Goal: Task Accomplishment & Management: Manage account settings

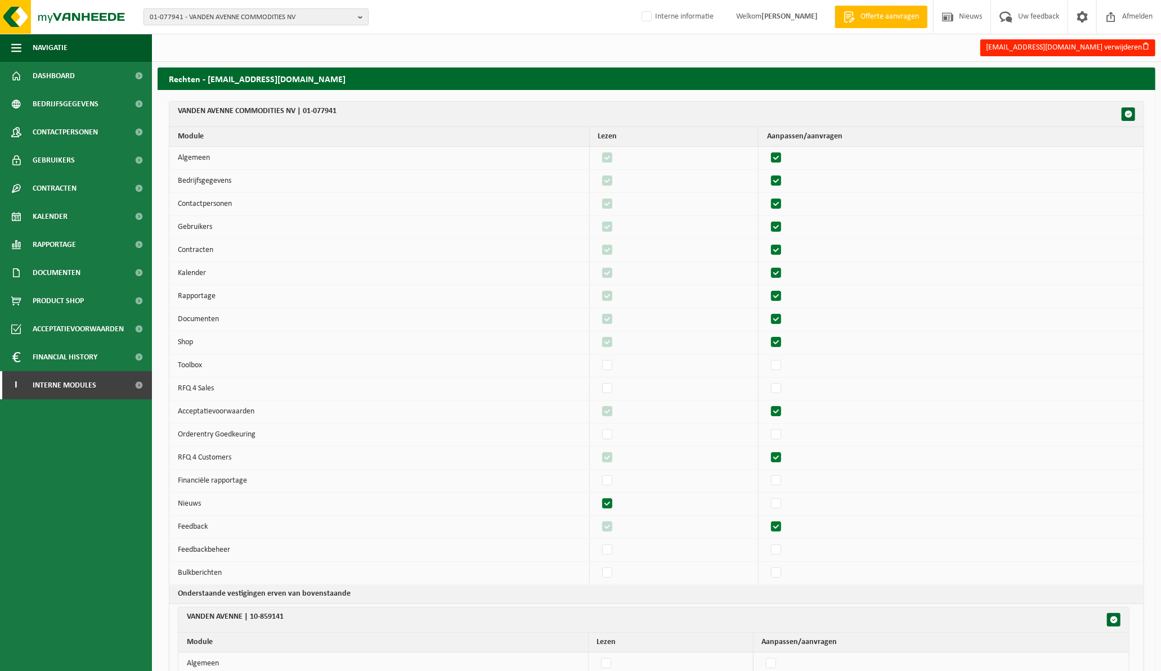
click at [358, 15] on b "button" at bounding box center [363, 17] width 10 height 16
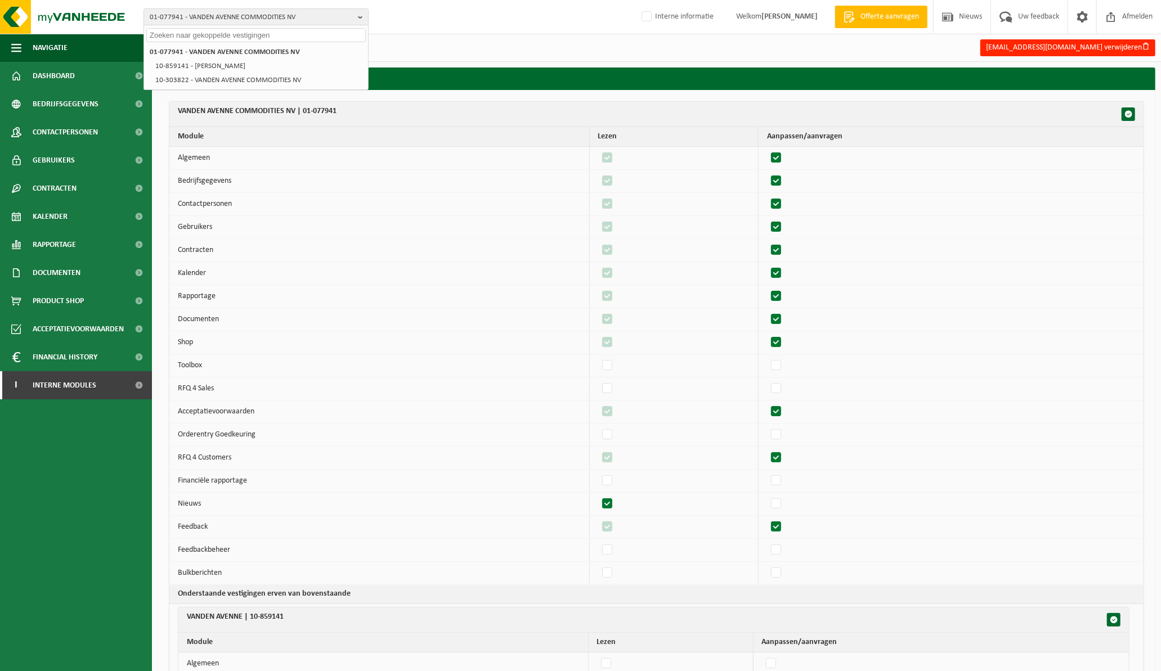
click at [286, 35] on input "text" at bounding box center [255, 35] width 219 height 14
paste input "10-942107"
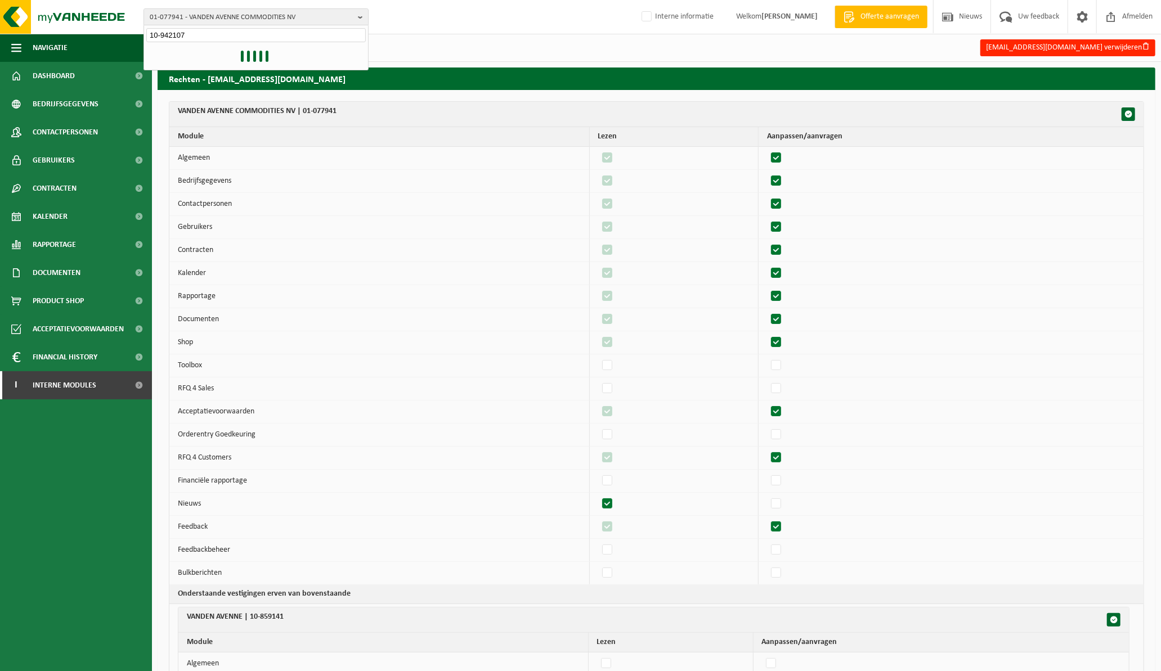
type input "10-942107"
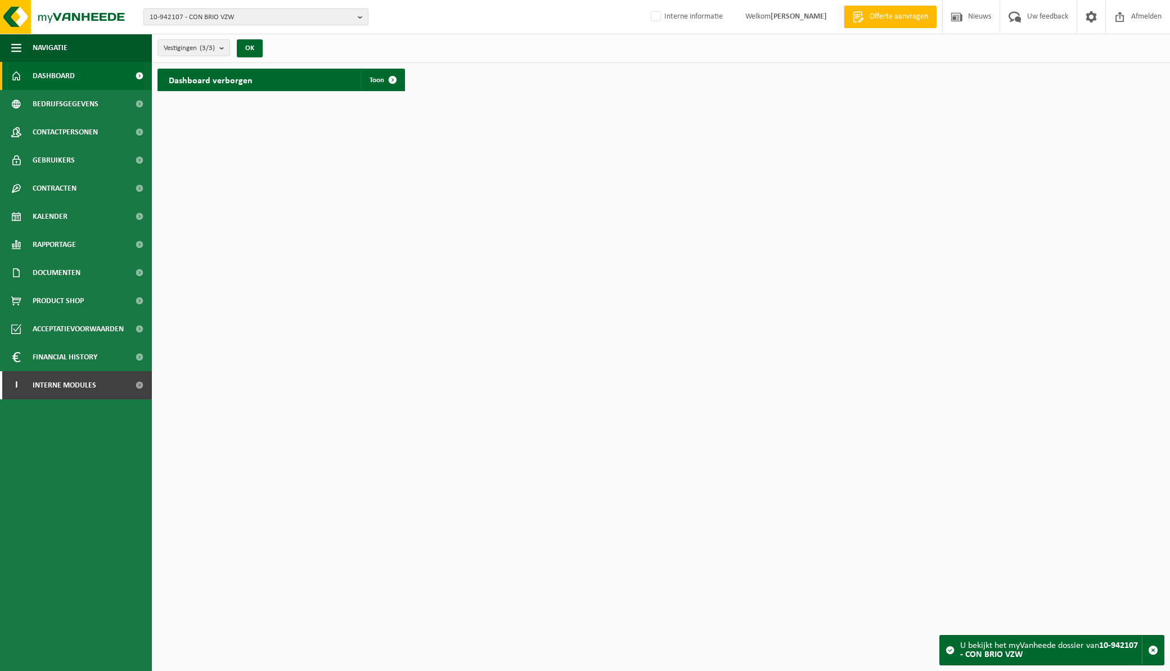
click at [362, 15] on b "button" at bounding box center [363, 17] width 10 height 16
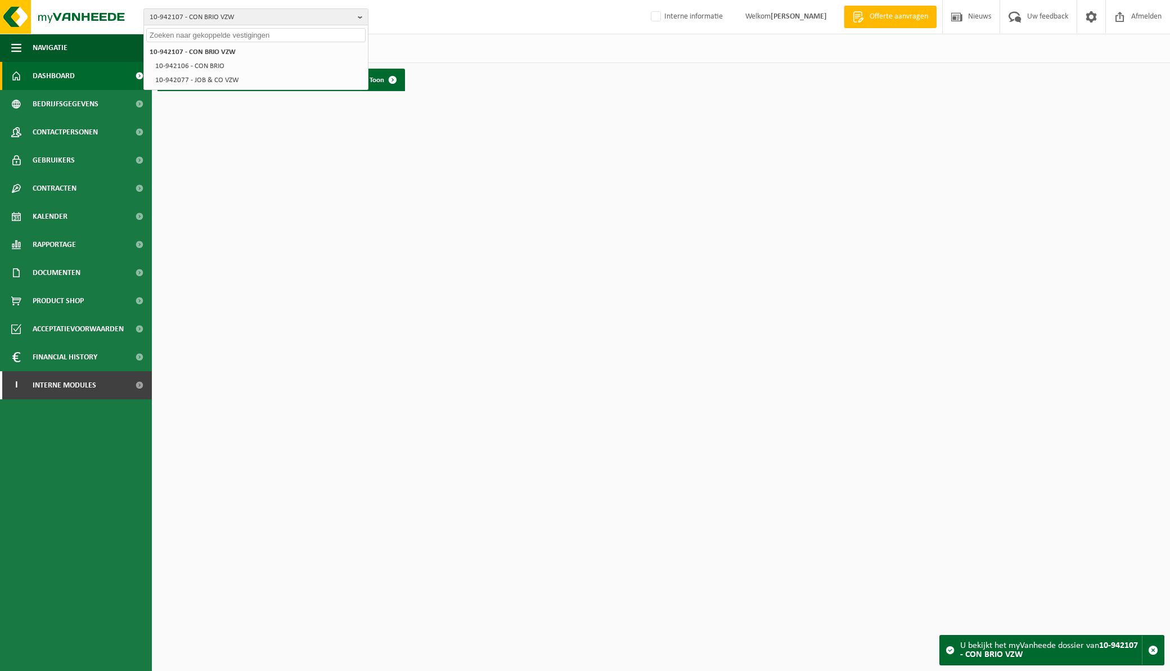
click at [274, 189] on html "10-942107 - CON BRIO VZW 10-942107 - CON BRIO VZW 10-942106 - CON BRIO 10-94207…" at bounding box center [585, 335] width 1170 height 671
click at [97, 102] on link "Bedrijfsgegevens" at bounding box center [76, 104] width 152 height 28
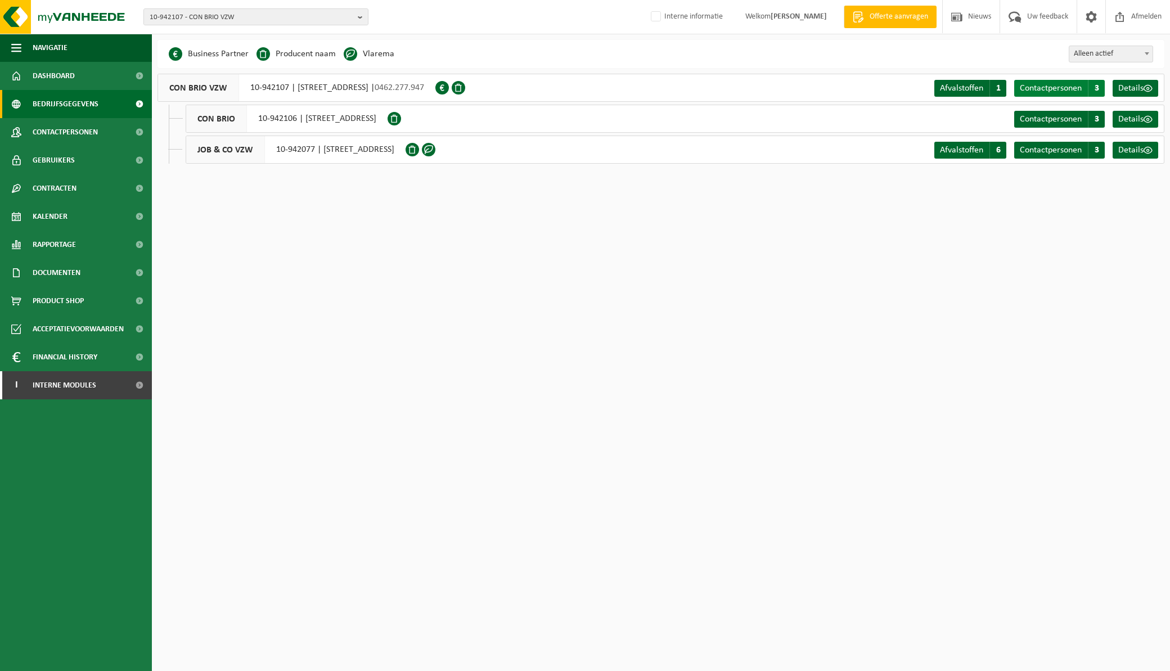
click at [1070, 86] on span "Contactpersonen" at bounding box center [1051, 88] width 62 height 9
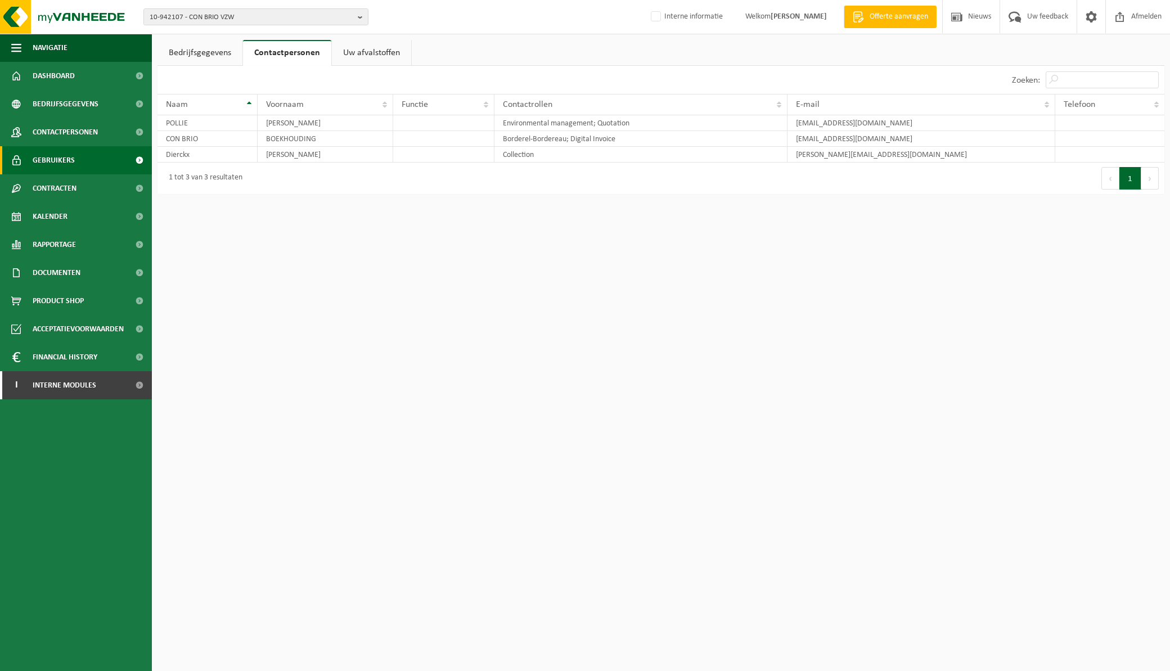
click at [53, 158] on span "Gebruikers" at bounding box center [54, 160] width 42 height 28
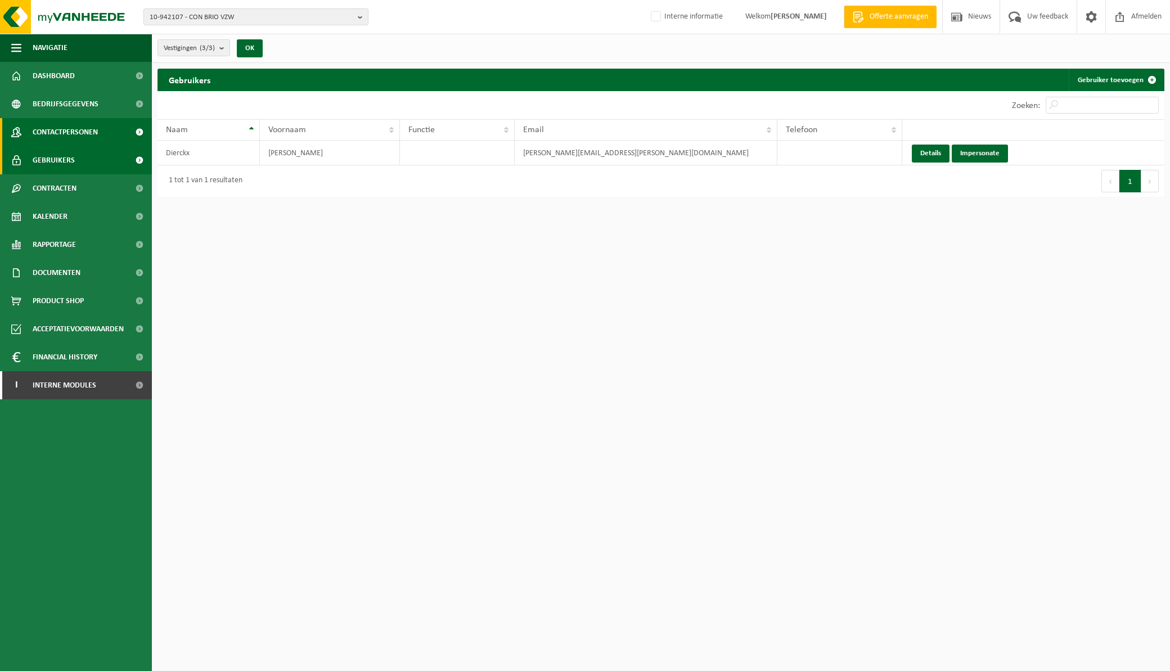
click at [57, 132] on span "Contactpersonen" at bounding box center [65, 132] width 65 height 28
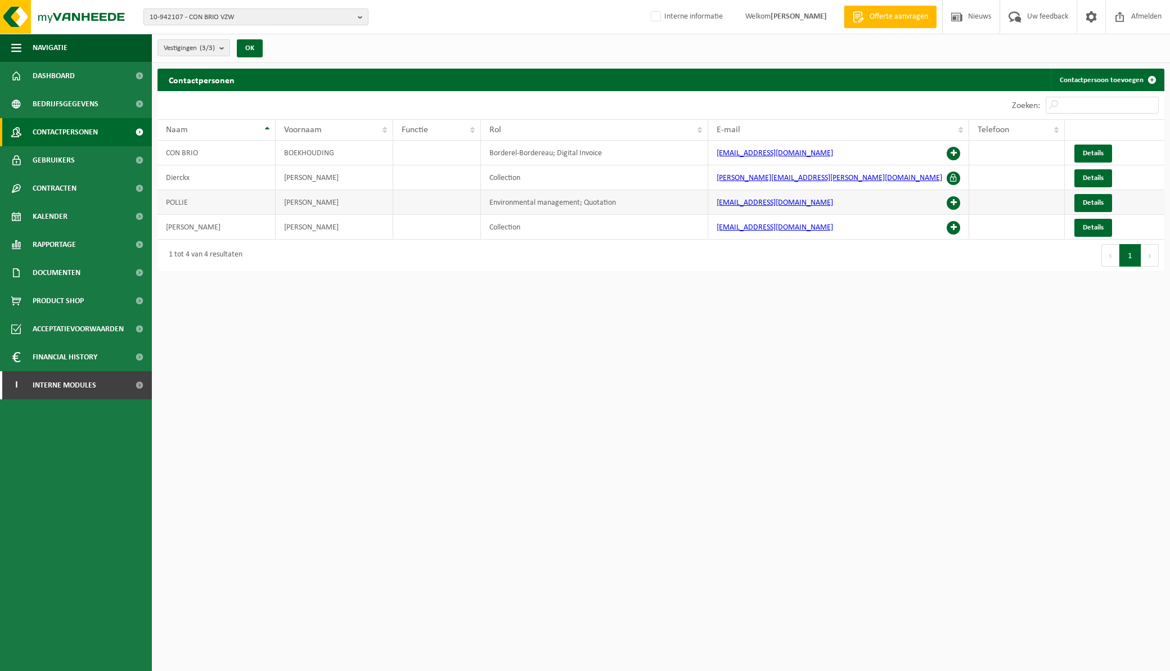
click at [954, 201] on span at bounding box center [954, 203] width 14 height 14
click at [51, 160] on span "Gebruikers" at bounding box center [54, 160] width 42 height 28
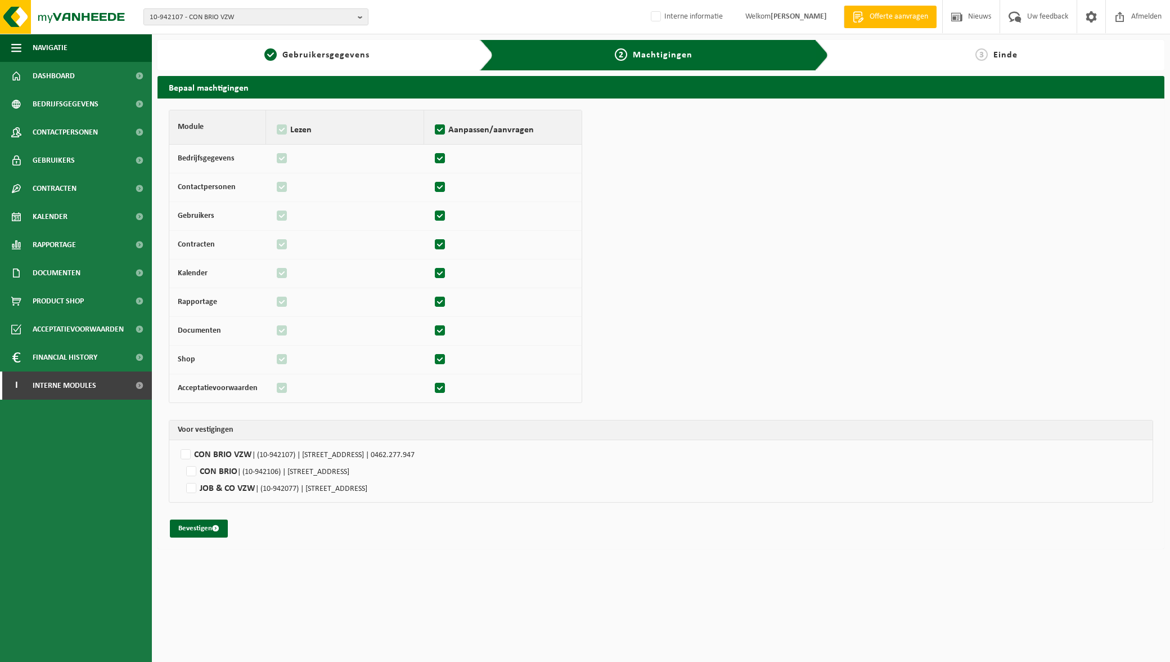
drag, startPoint x: 91, startPoint y: 528, endPoint x: 89, endPoint y: 425, distance: 102.4
click at [91, 528] on ul "Navigatie Offerte aanvragen Nieuws Uw feedback Afmelden Dashboard Bedrijfsgegev…" at bounding box center [76, 348] width 152 height 628
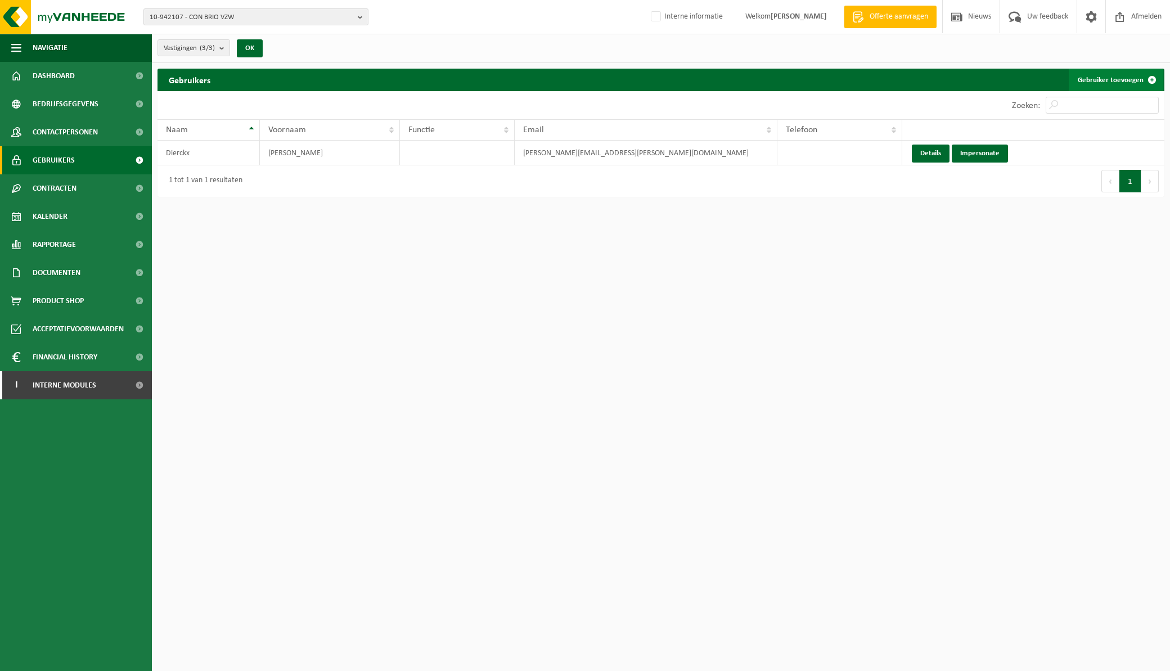
click at [1120, 77] on link "Gebruiker toevoegen" at bounding box center [1116, 80] width 95 height 23
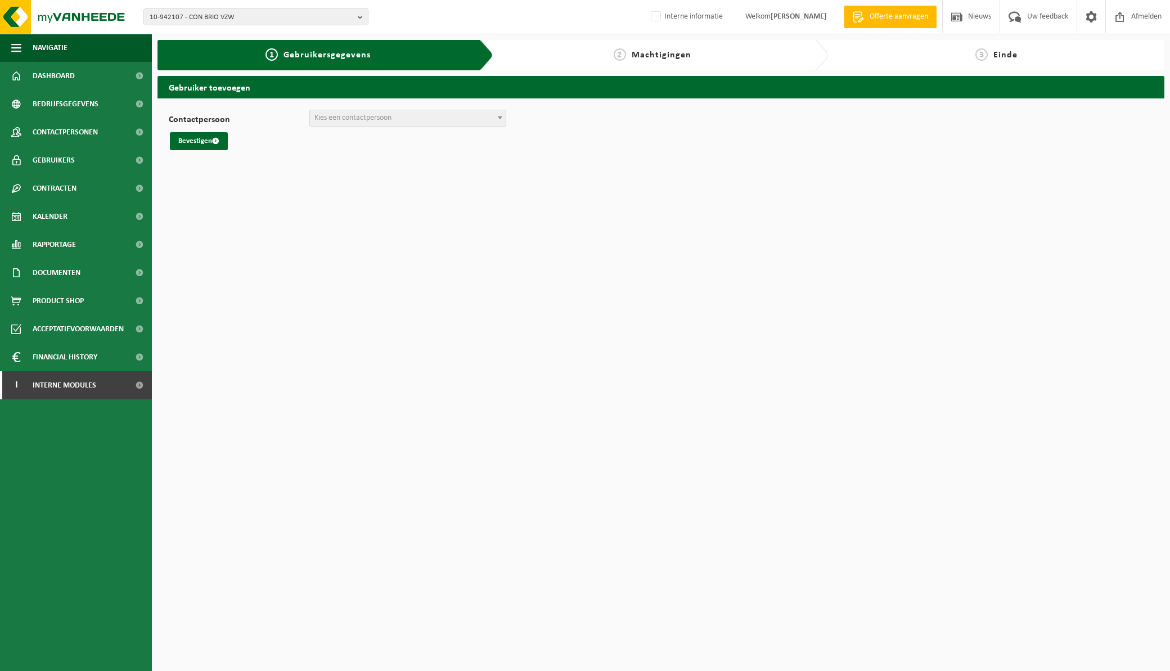
click at [497, 117] on span at bounding box center [500, 117] width 11 height 15
select select "104167"
click at [189, 141] on button "Bevestigen" at bounding box center [199, 141] width 58 height 18
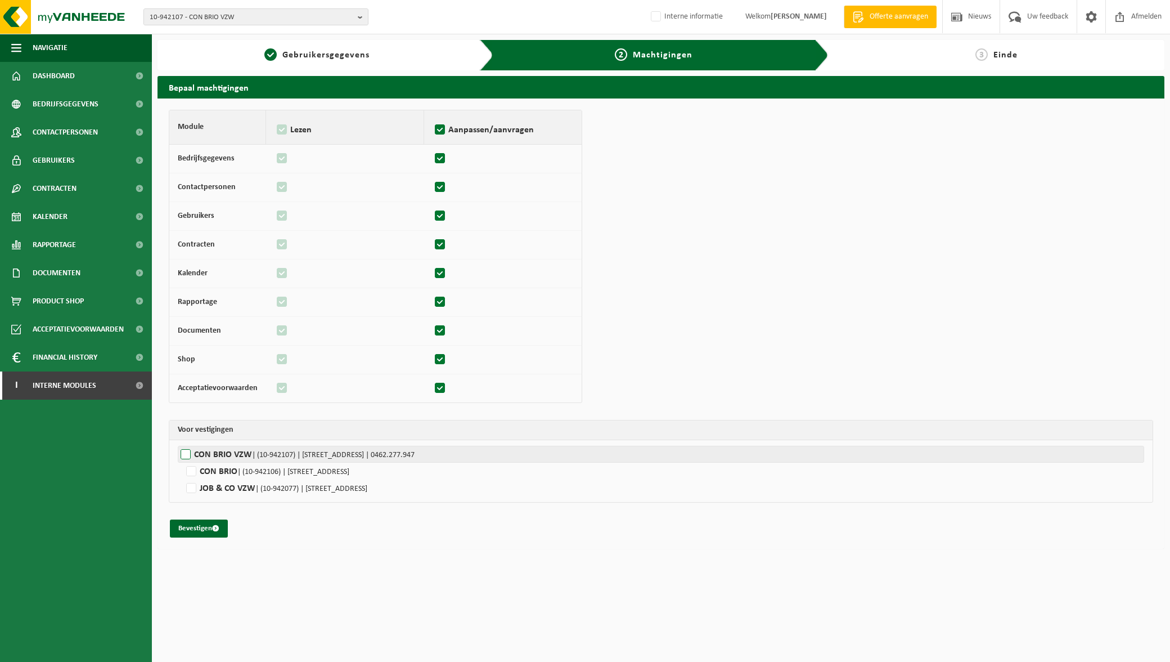
click at [186, 451] on label"] "CON BRIO VZW | (10-942107) | [STREET_ADDRESS] | 0462.277.947" at bounding box center [661, 454] width 967 height 17
click at [186, 451] on input "CON BRIO VZW | (10-942107) | [STREET_ADDRESS] | 0462.277.947" at bounding box center [763, 454] width 1170 height 17
checkbox input "true"
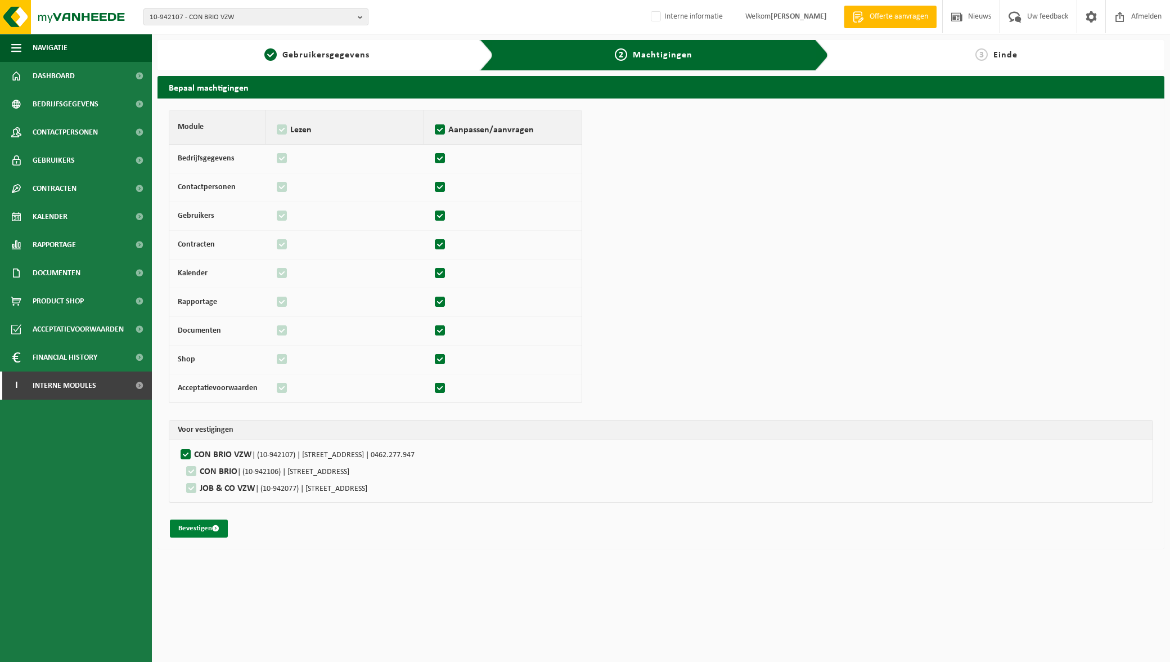
click at [195, 531] on button "Bevestigen" at bounding box center [199, 528] width 58 height 18
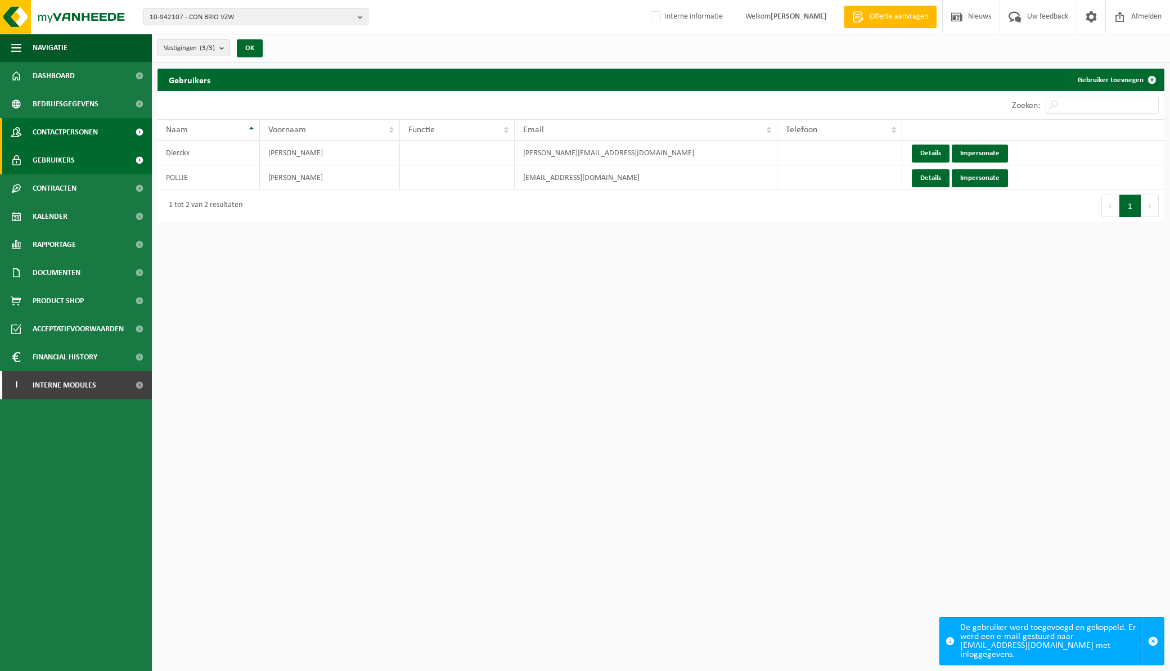
click at [61, 127] on span "Contactpersonen" at bounding box center [65, 132] width 65 height 28
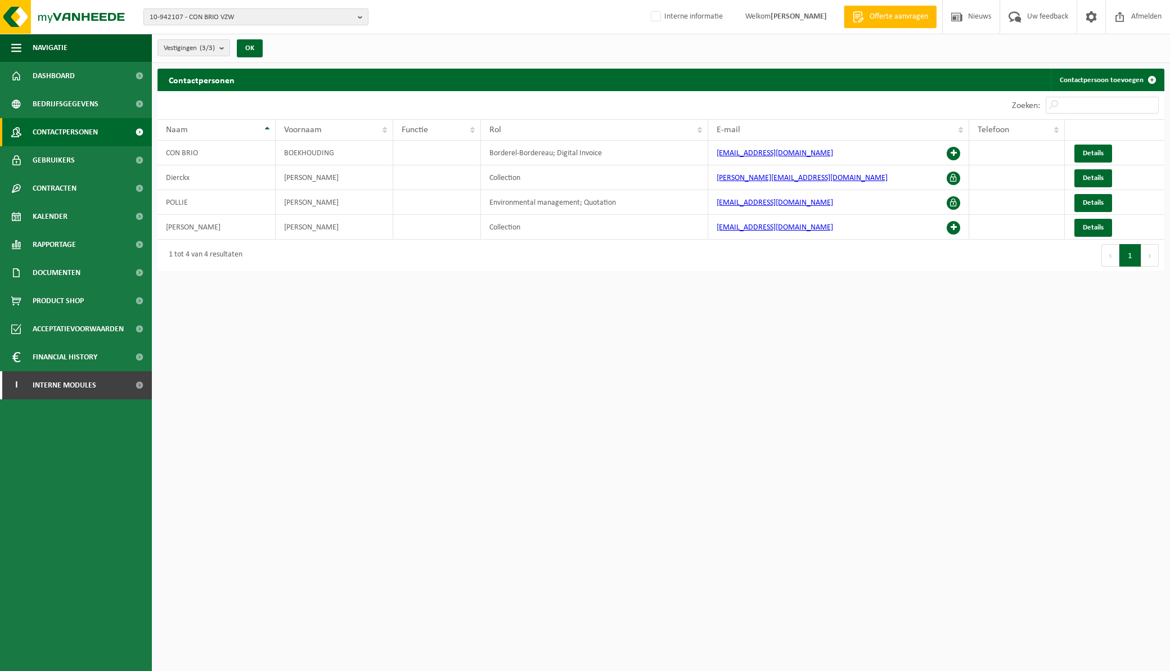
click at [358, 13] on b "button" at bounding box center [363, 17] width 10 height 16
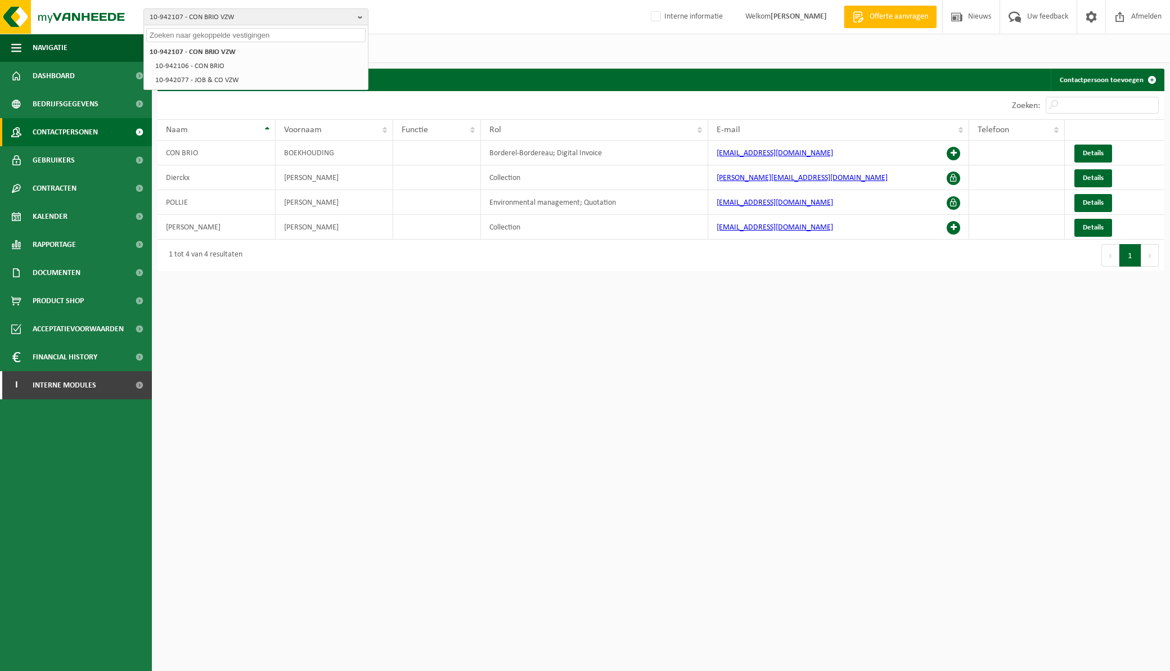
click at [454, 21] on div "10-942107 - CON BRIO VZW 10-942107 - CON BRIO VZW 10-942106 - CON BRIO 10-94207…" at bounding box center [585, 17] width 1170 height 34
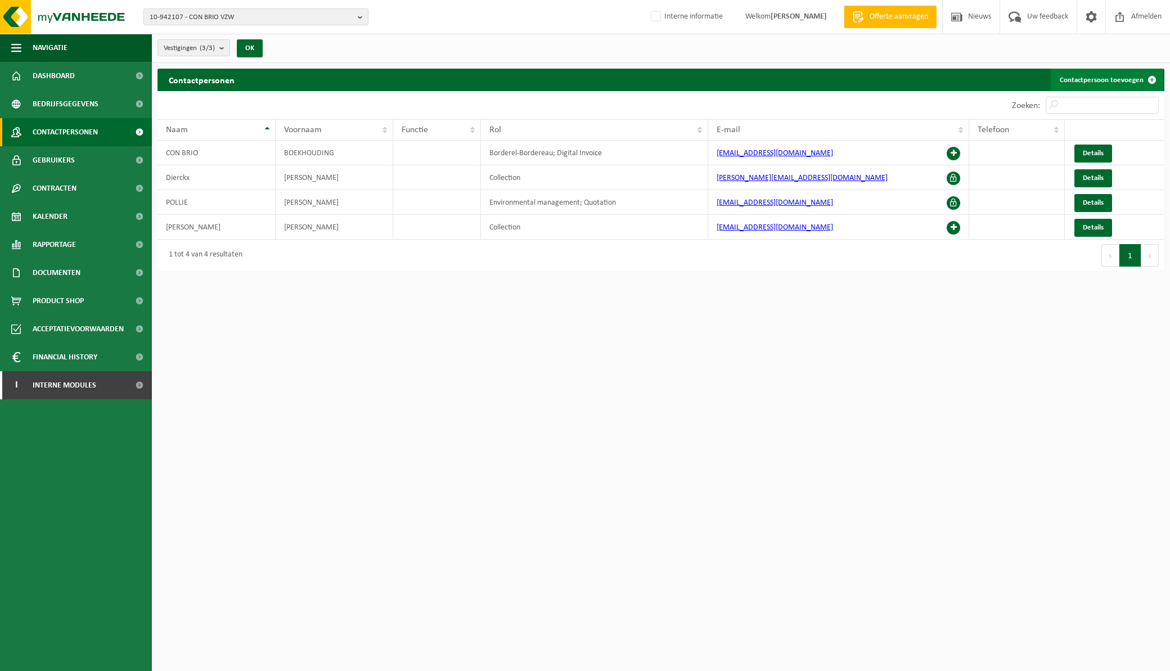
click at [1151, 79] on span at bounding box center [1152, 80] width 23 height 23
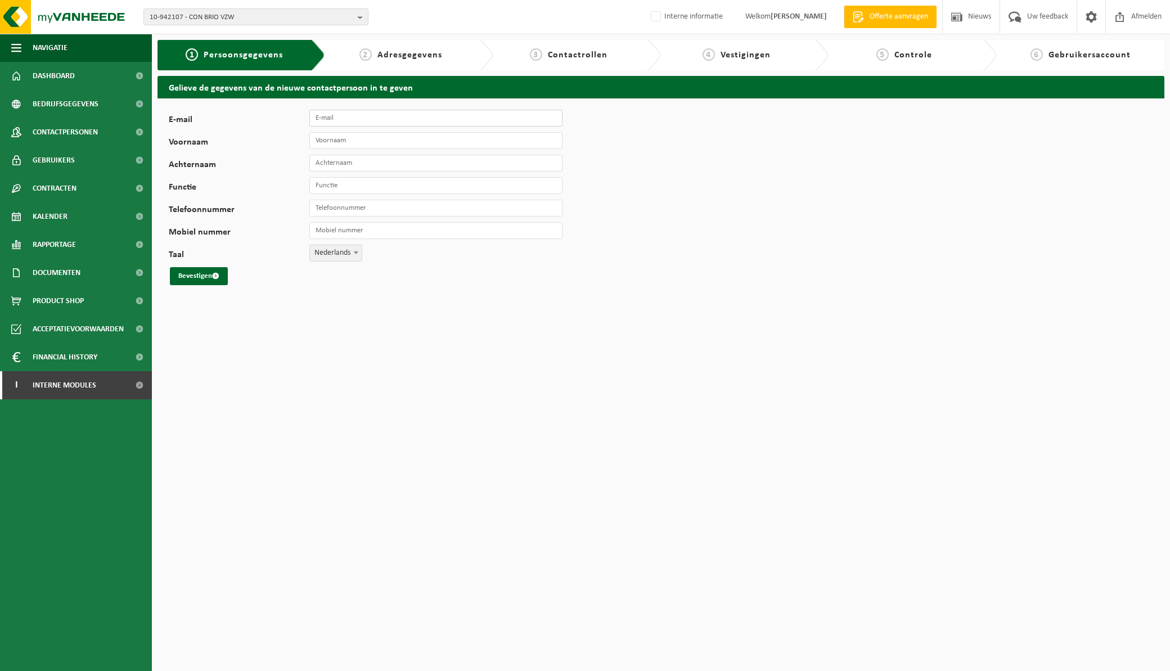
click at [331, 115] on input "E-mail" at bounding box center [435, 118] width 253 height 17
type input "[PERSON_NAME][EMAIL_ADDRESS][PERSON_NAME][PERSON_NAME][DOMAIN_NAME]"
type input "[PERSON_NAME]"
type input "Declercq"
type input "Manager maatwerkbedrijf Con Brio vzw"
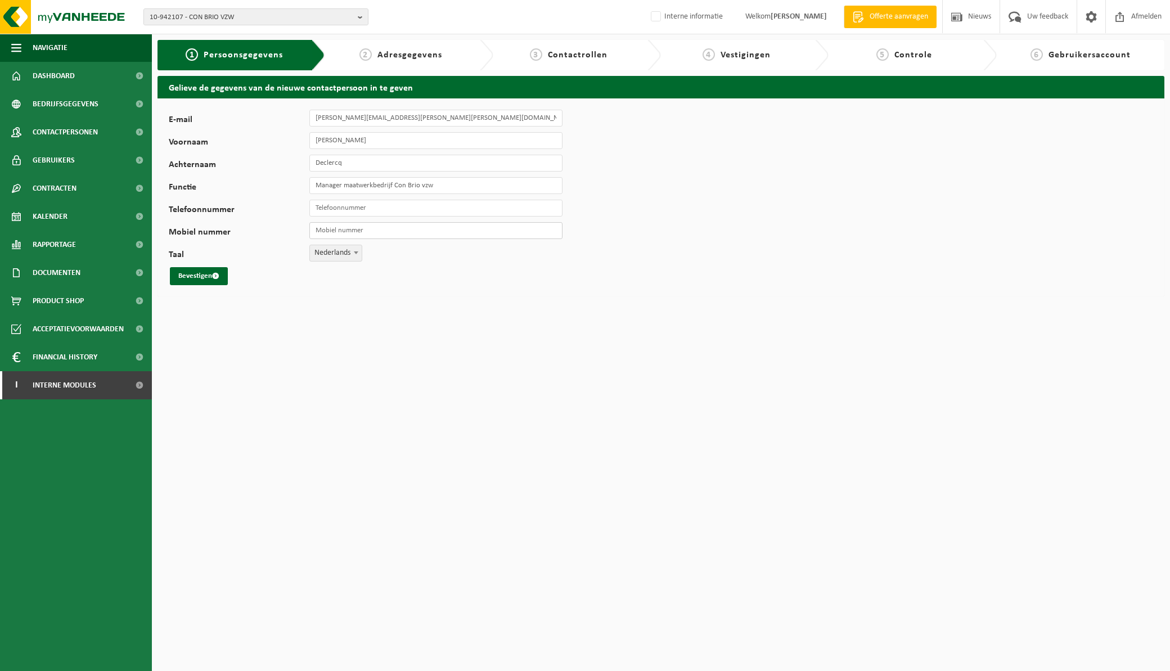
drag, startPoint x: 351, startPoint y: 227, endPoint x: 383, endPoint y: 227, distance: 31.5
click at [351, 227] on input "Mobiel nummer" at bounding box center [435, 230] width 253 height 17
type input "[PHONE_NUMBER]"
click at [339, 209] on input "Telefoonnummer" at bounding box center [435, 208] width 253 height 17
type input "+32 3 266 18 10"
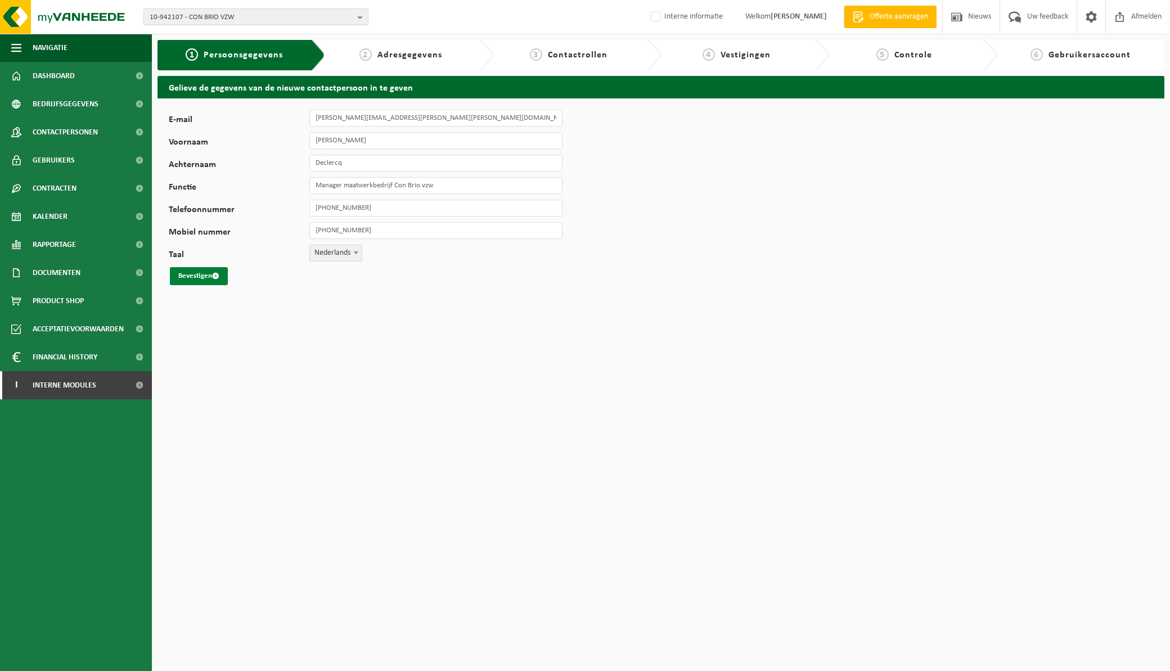
click at [195, 273] on button "Bevestigen" at bounding box center [199, 276] width 58 height 18
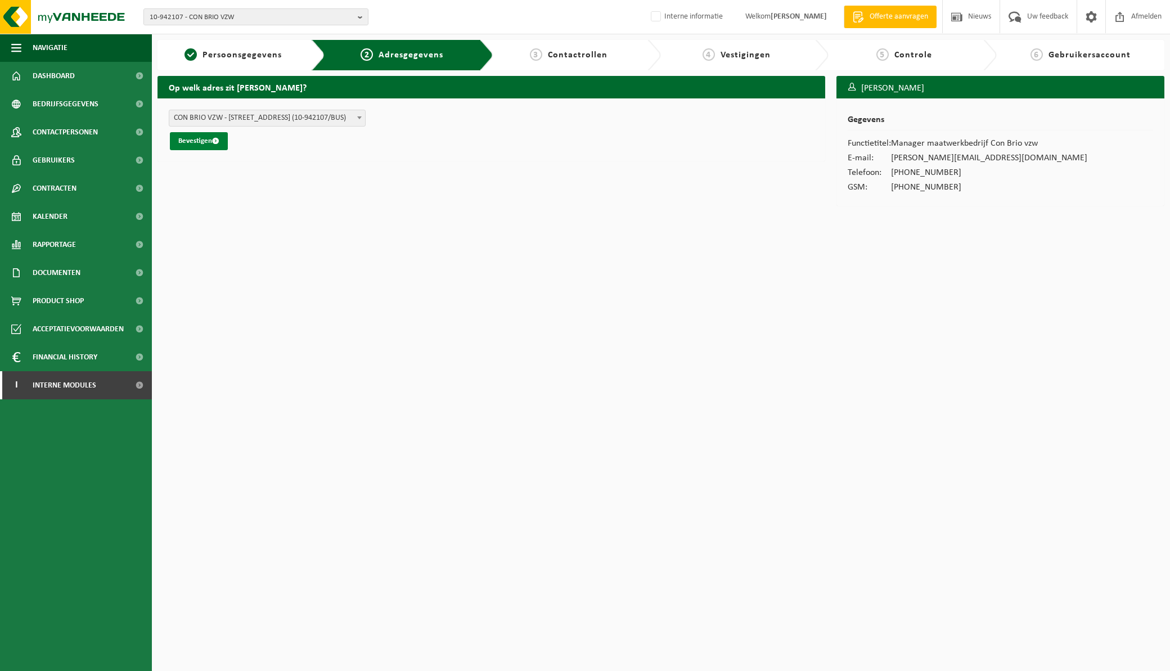
click at [203, 140] on button "Bevestigen" at bounding box center [199, 141] width 58 height 18
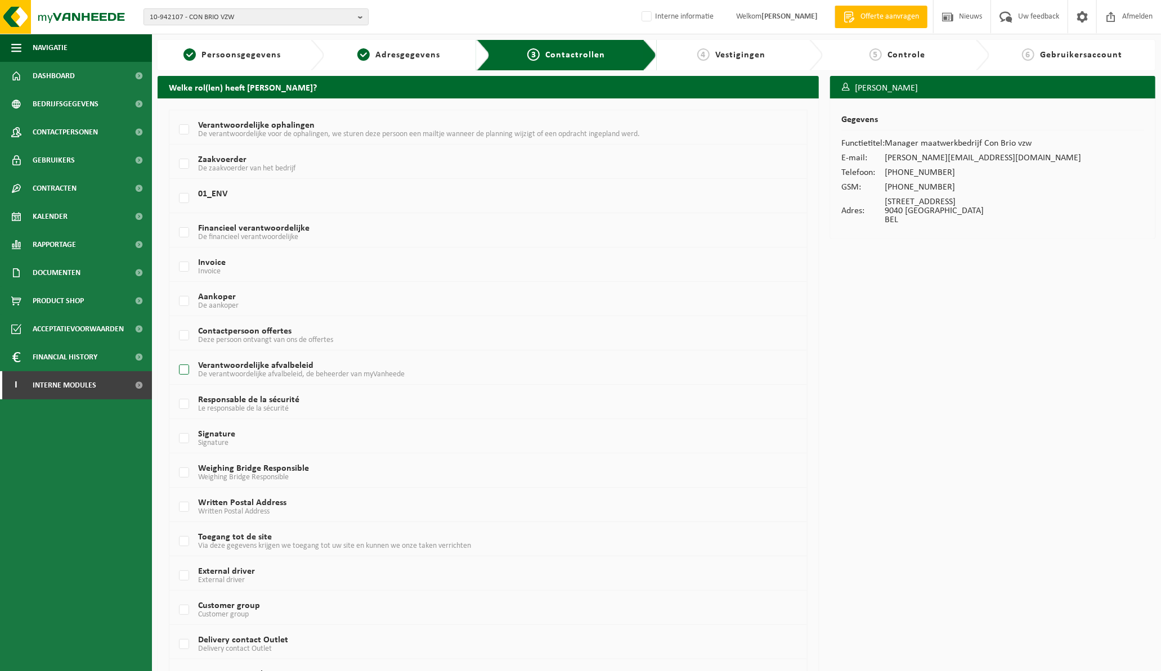
click at [186, 369] on label "Verantwoordelijke afvalbeleid De verantwoordelijke afvalbeleid, de beheerder va…" at bounding box center [461, 370] width 569 height 17
click at [175, 356] on input "Verantwoordelijke afvalbeleid De verantwoordelijke afvalbeleid, de beheerder va…" at bounding box center [174, 356] width 1 height 1
checkbox input "true"
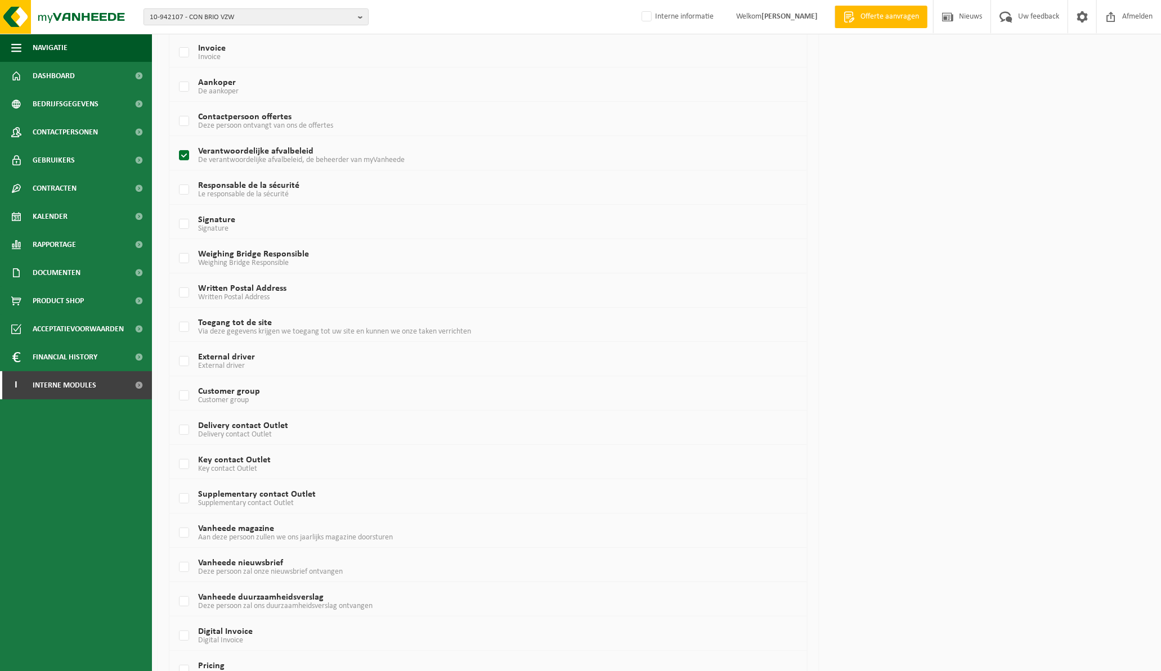
scroll to position [437, 0]
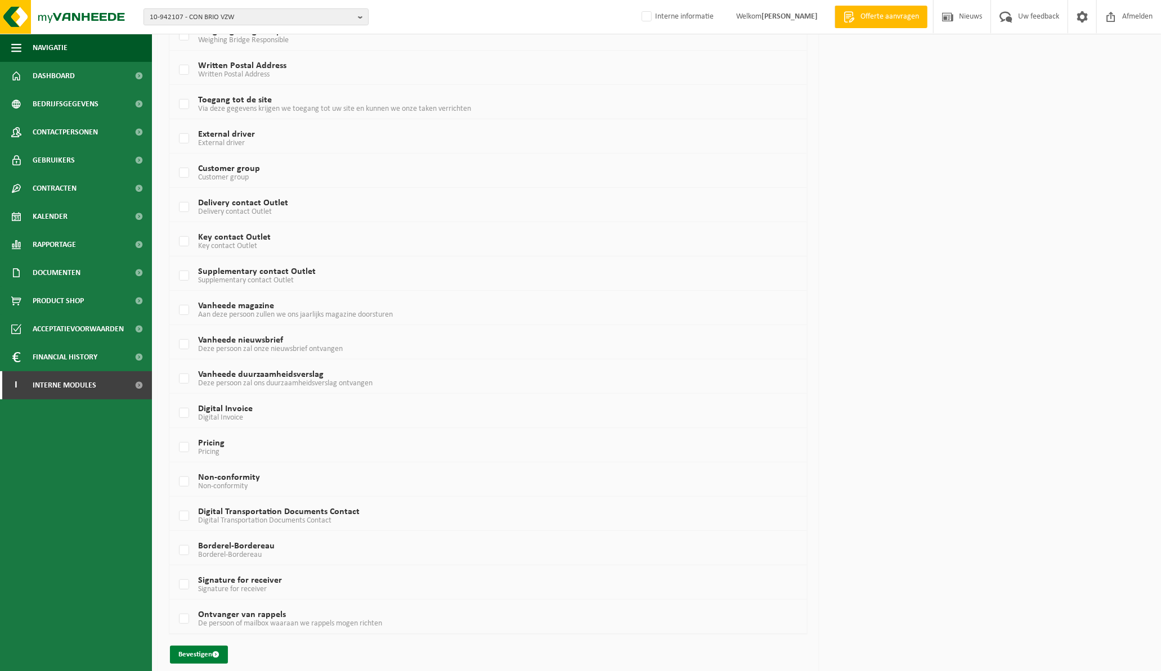
click at [198, 658] on button "Bevestigen" at bounding box center [199, 655] width 58 height 18
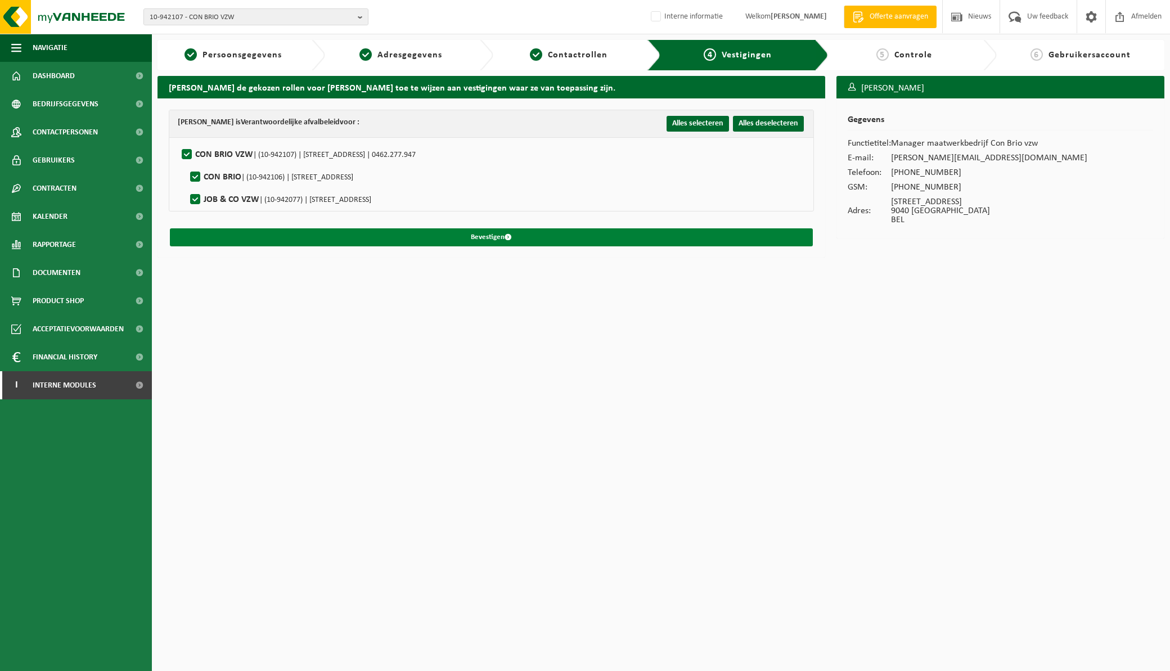
click at [550, 237] on button "Bevestigen" at bounding box center [491, 237] width 643 height 18
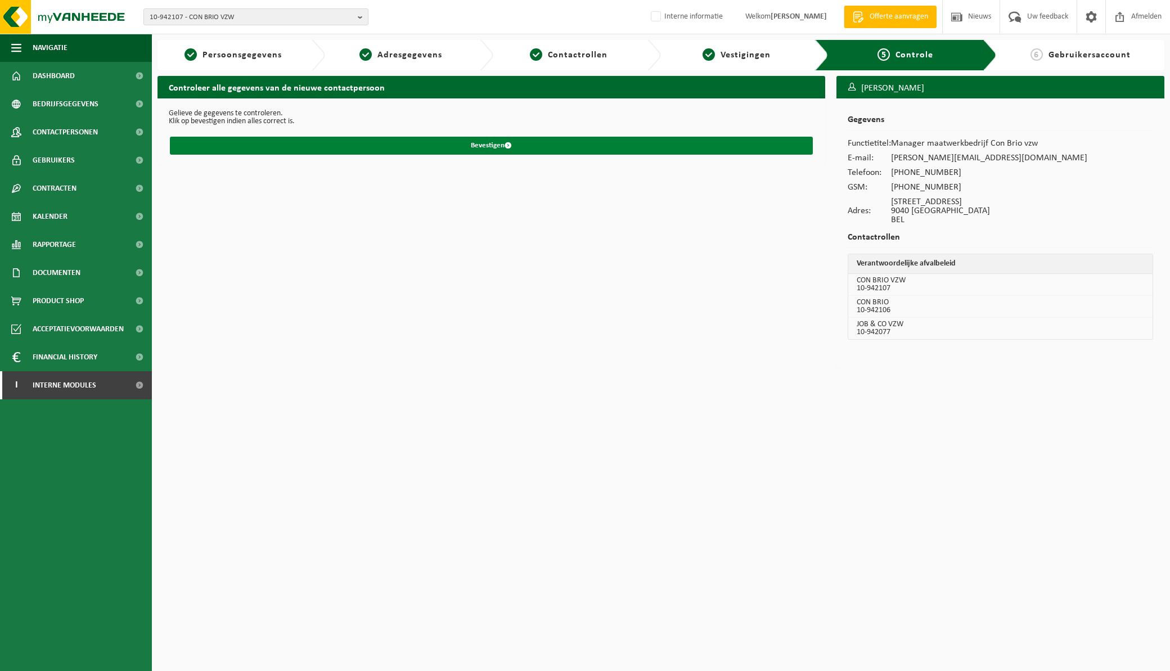
click at [482, 147] on button "Bevestigen" at bounding box center [491, 146] width 643 height 18
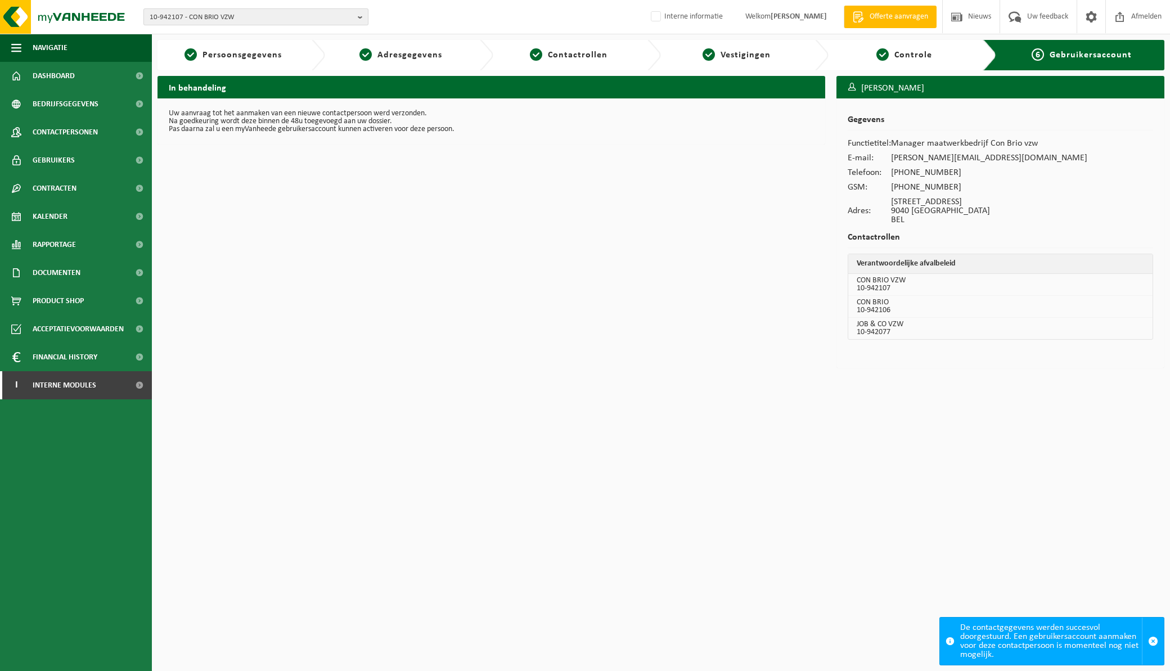
drag, startPoint x: 361, startPoint y: 18, endPoint x: 356, endPoint y: 24, distance: 7.6
click at [360, 19] on b "button" at bounding box center [363, 17] width 10 height 16
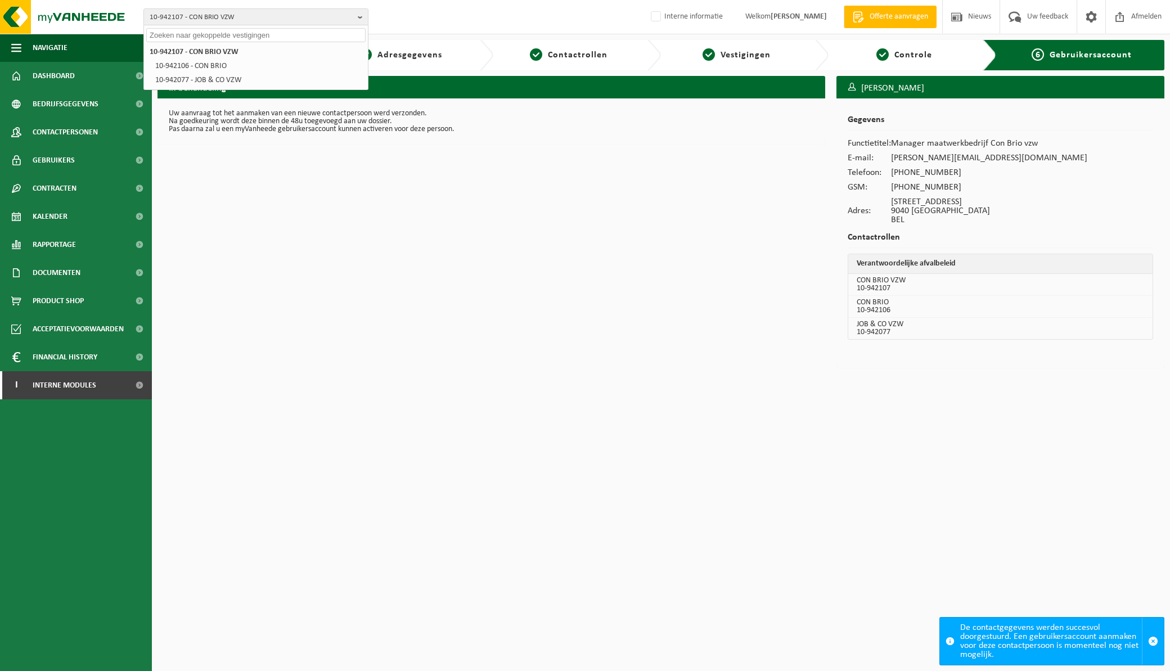
click at [241, 34] on input "text" at bounding box center [255, 35] width 219 height 14
paste input "01-075415"
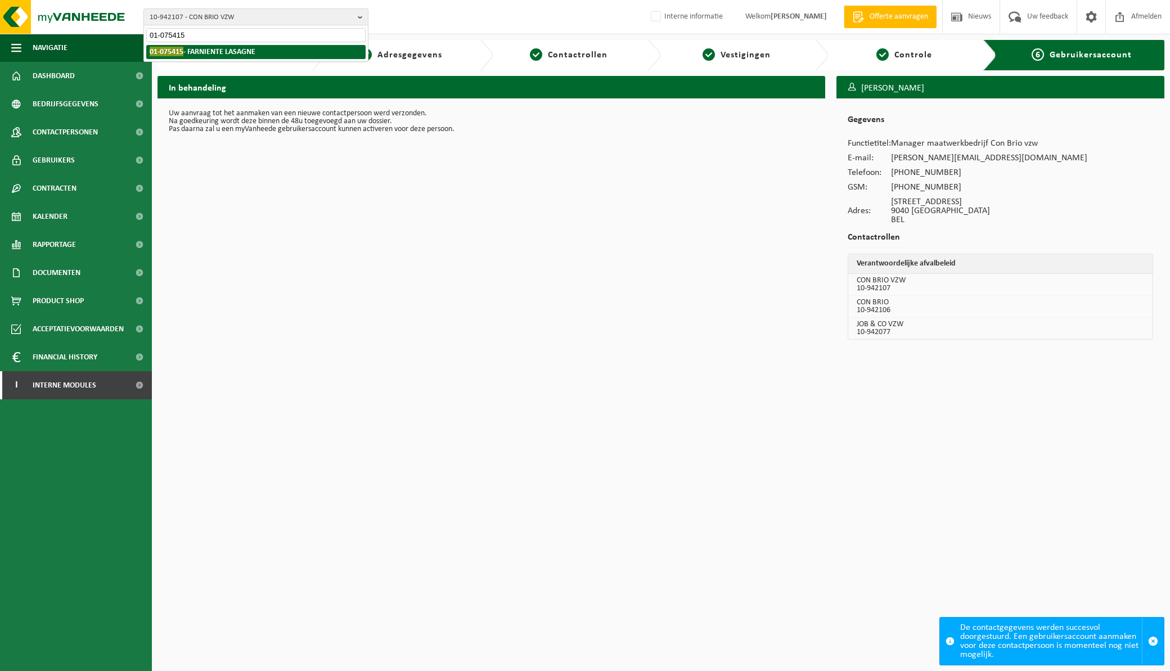
type input "01-075415"
click at [260, 53] on li "01-075415 - FARNIENTE LASAGNE" at bounding box center [255, 52] width 219 height 14
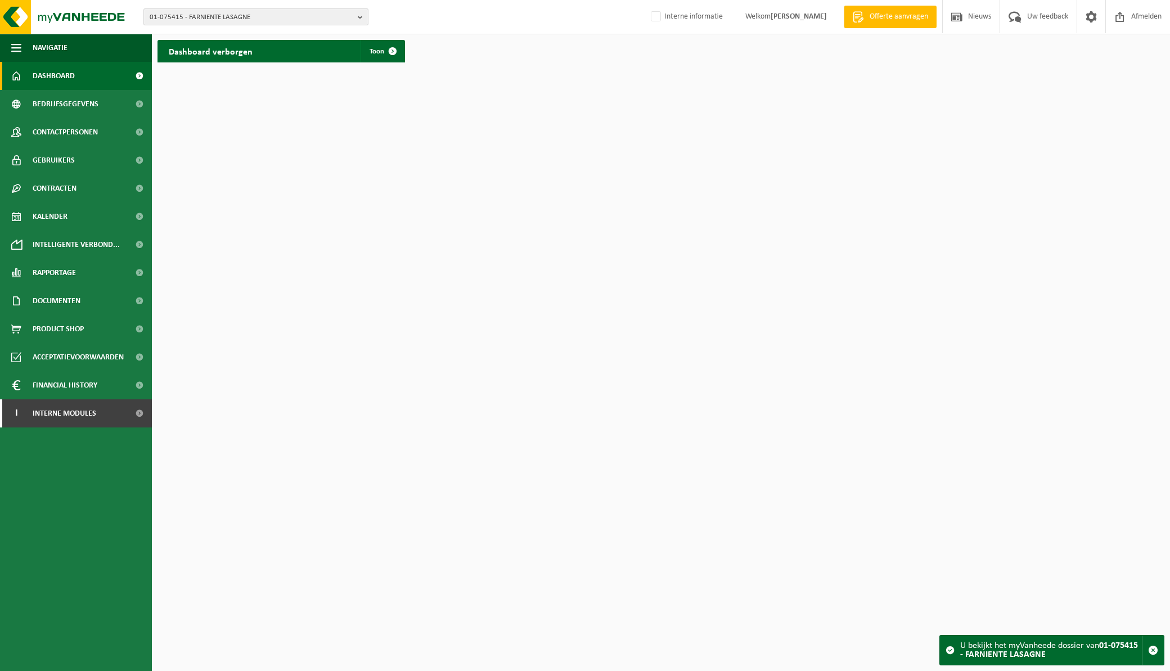
click at [357, 14] on button "01-075415 - FARNIENTE LASAGNE" at bounding box center [255, 16] width 225 height 17
click at [339, 95] on html "01-075415 - FARNIENTE LASAGNE 01-075415 - FARNIENTE LASAGNE Interne informatie …" at bounding box center [585, 335] width 1170 height 671
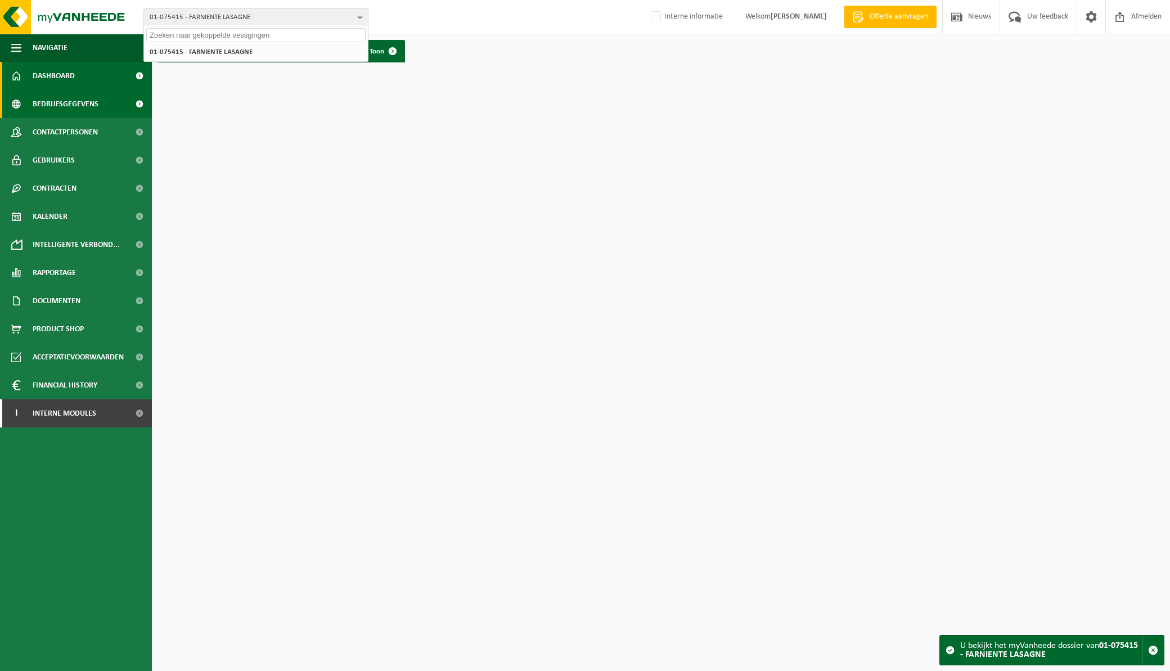
click at [75, 100] on span "Bedrijfsgegevens" at bounding box center [66, 104] width 66 height 28
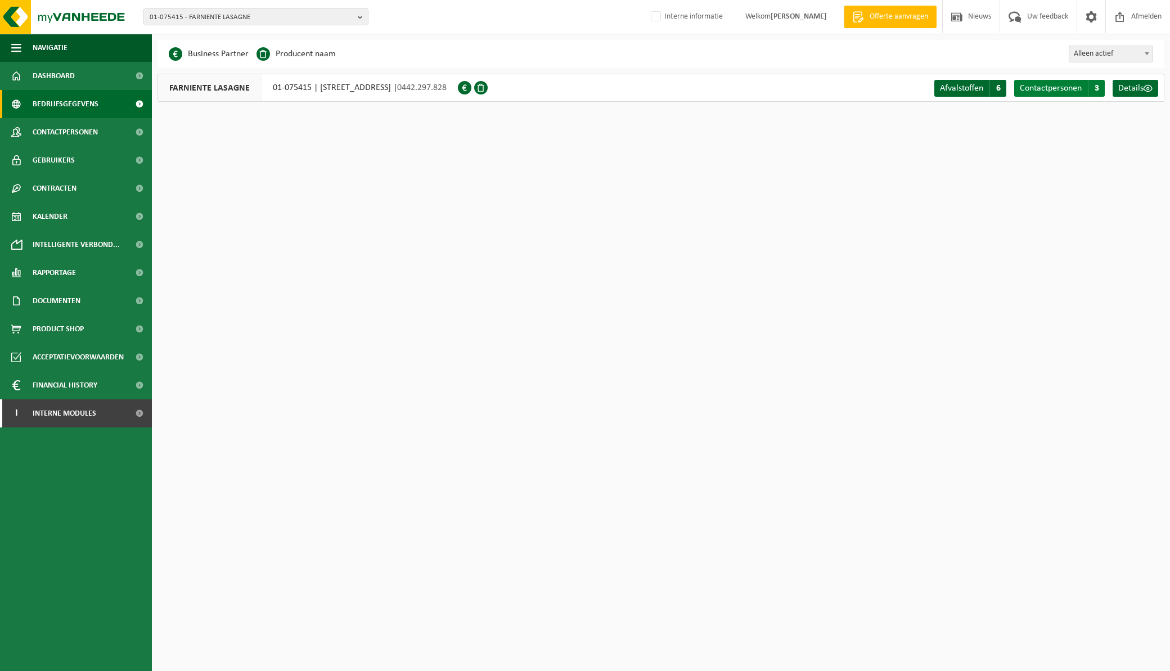
click at [1090, 85] on span "3" at bounding box center [1096, 88] width 17 height 17
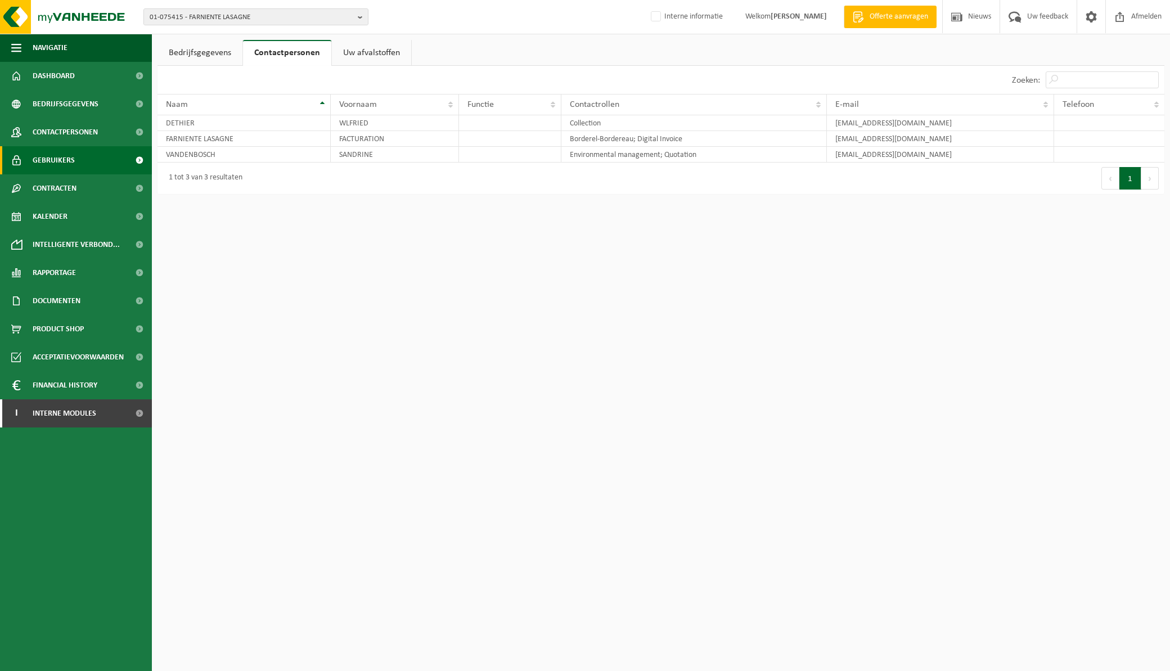
click at [59, 161] on span "Gebruikers" at bounding box center [54, 160] width 42 height 28
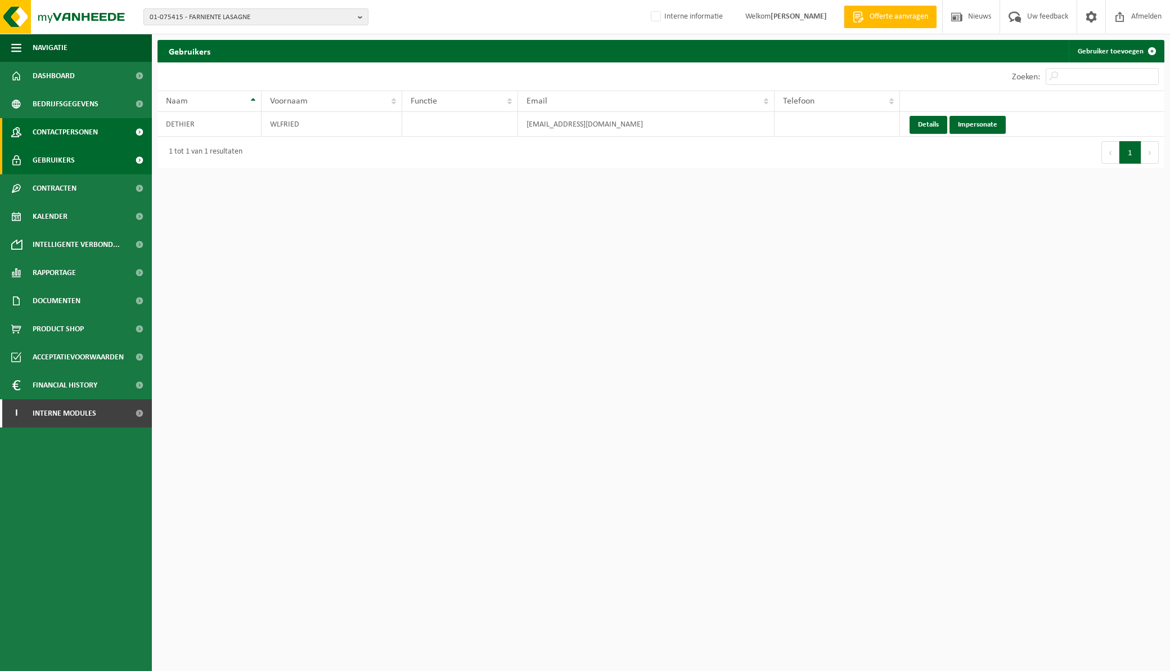
click at [88, 128] on span "Contactpersonen" at bounding box center [65, 132] width 65 height 28
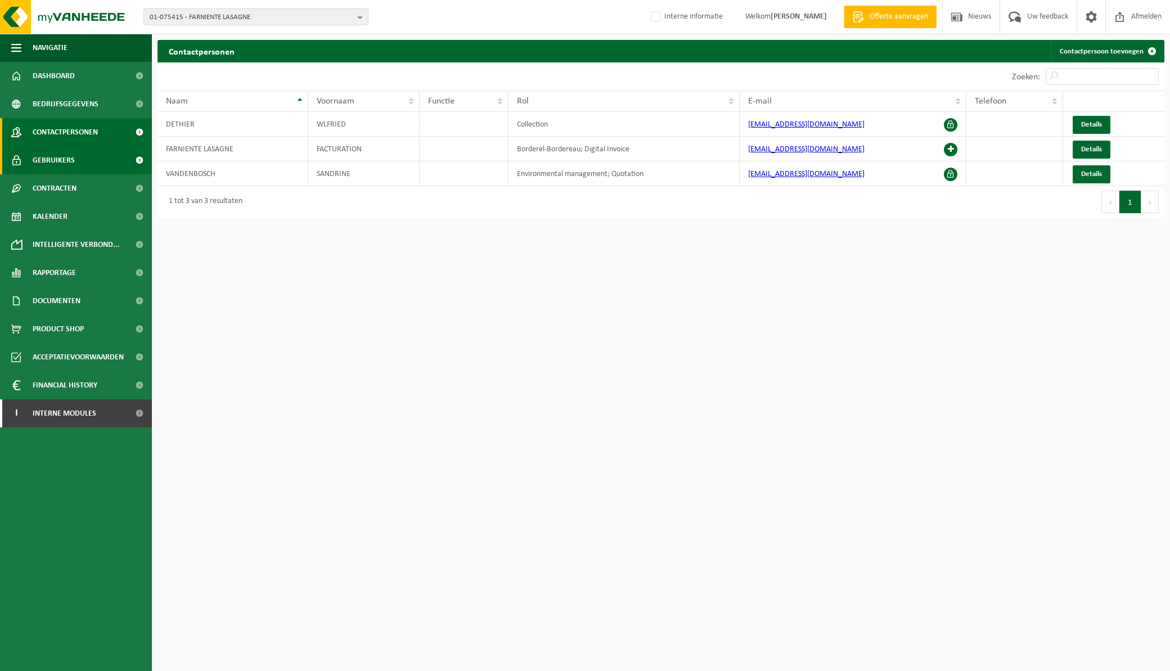
click at [45, 154] on span "Gebruikers" at bounding box center [54, 160] width 42 height 28
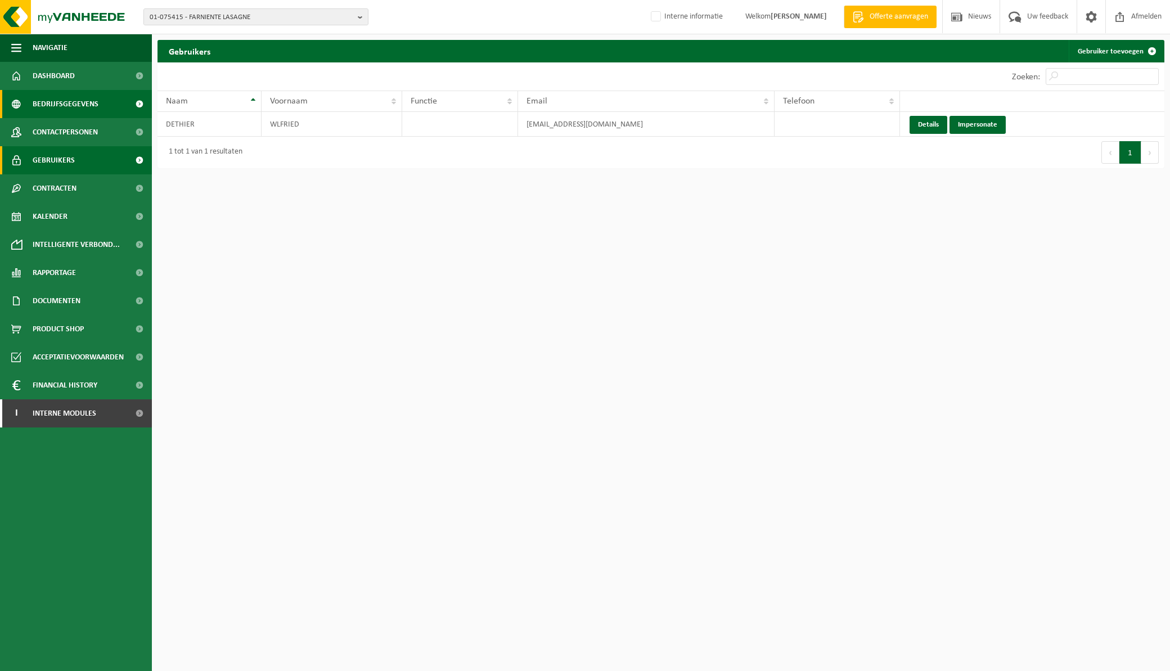
click at [59, 99] on span "Bedrijfsgegevens" at bounding box center [66, 104] width 66 height 28
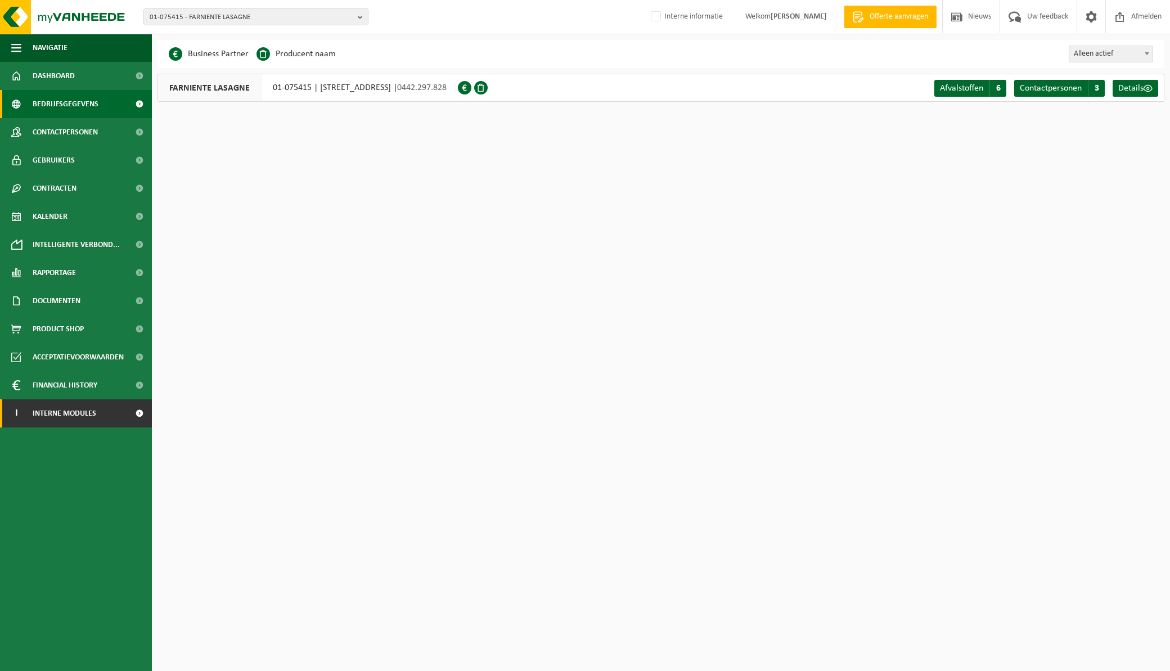
click at [75, 411] on span "Interne modules" at bounding box center [65, 414] width 64 height 28
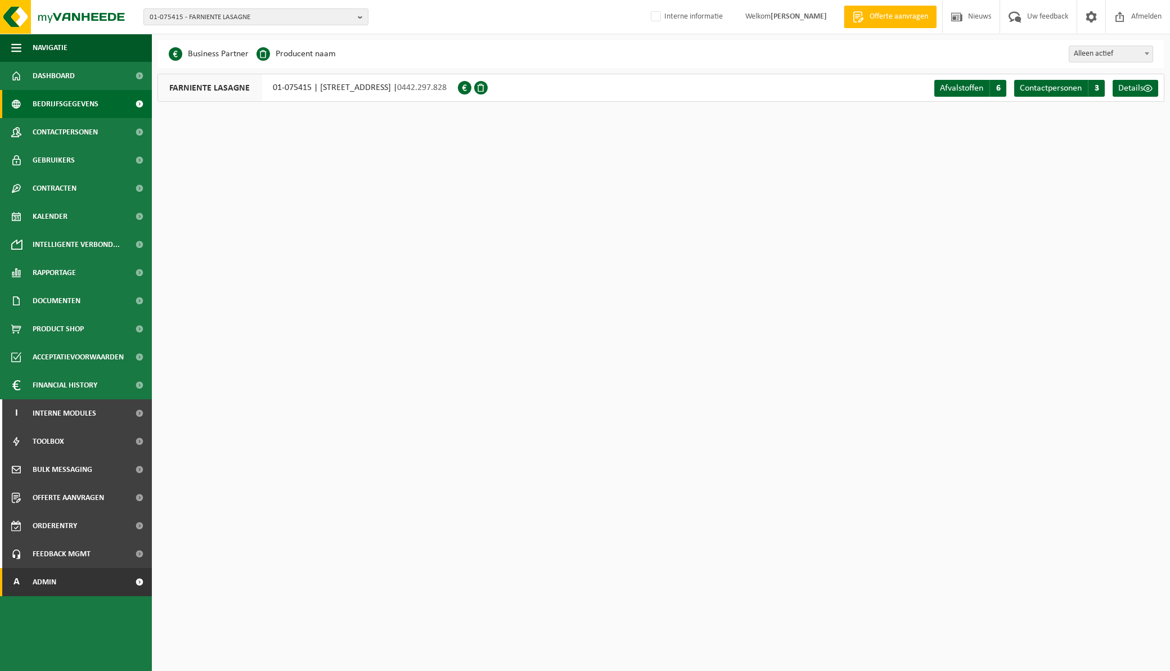
click at [83, 587] on link "A Admin" at bounding box center [76, 582] width 152 height 28
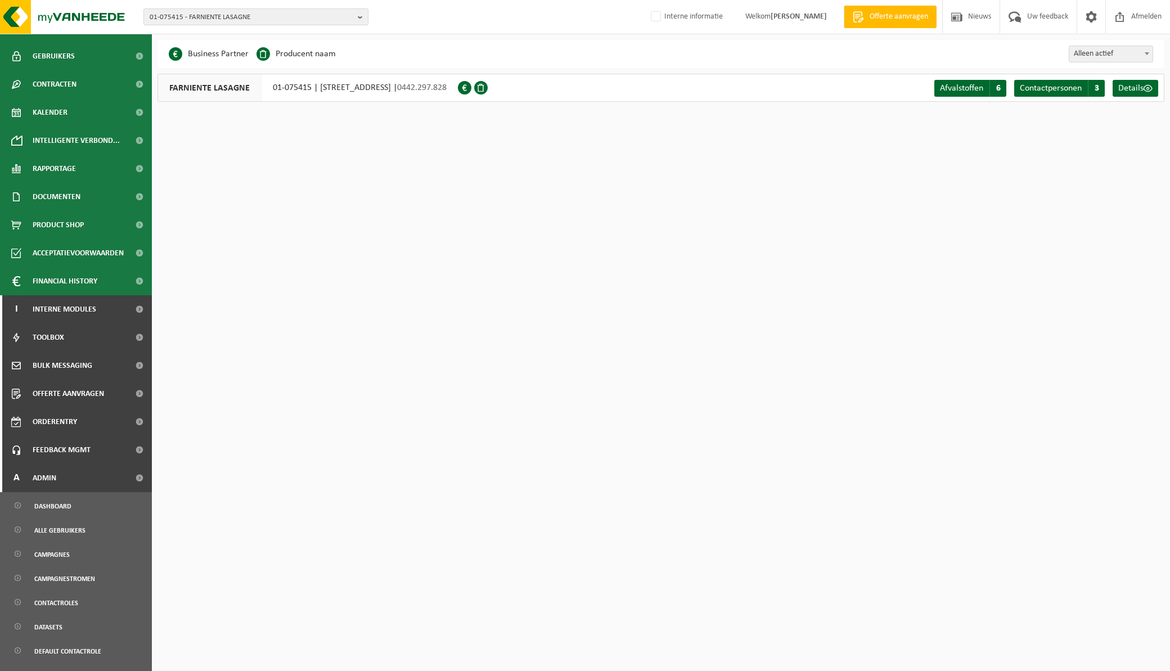
scroll to position [250, 0]
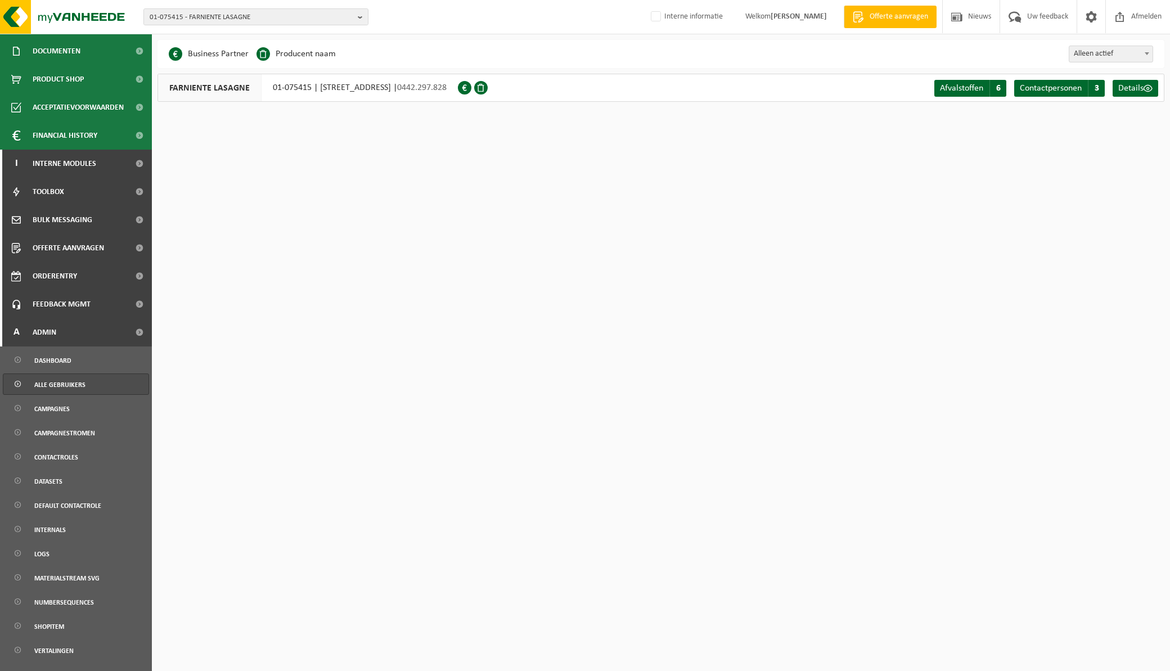
click at [72, 380] on span "Alle gebruikers" at bounding box center [59, 384] width 51 height 21
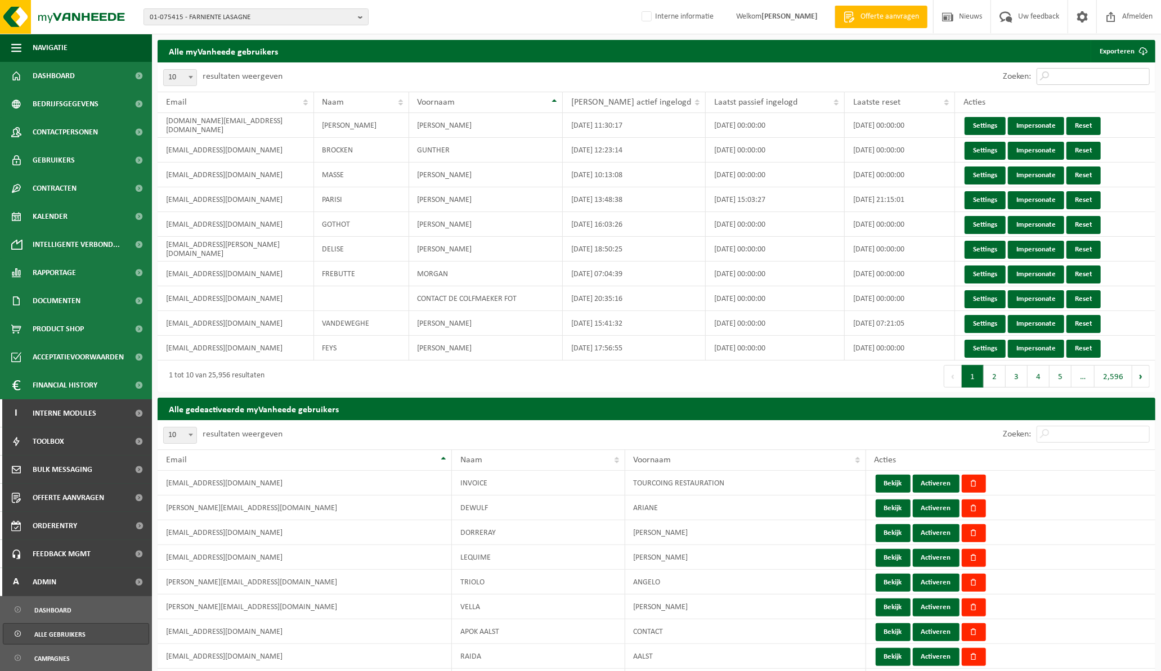
click at [1081, 72] on input "Zoeken:" at bounding box center [1092, 76] width 113 height 17
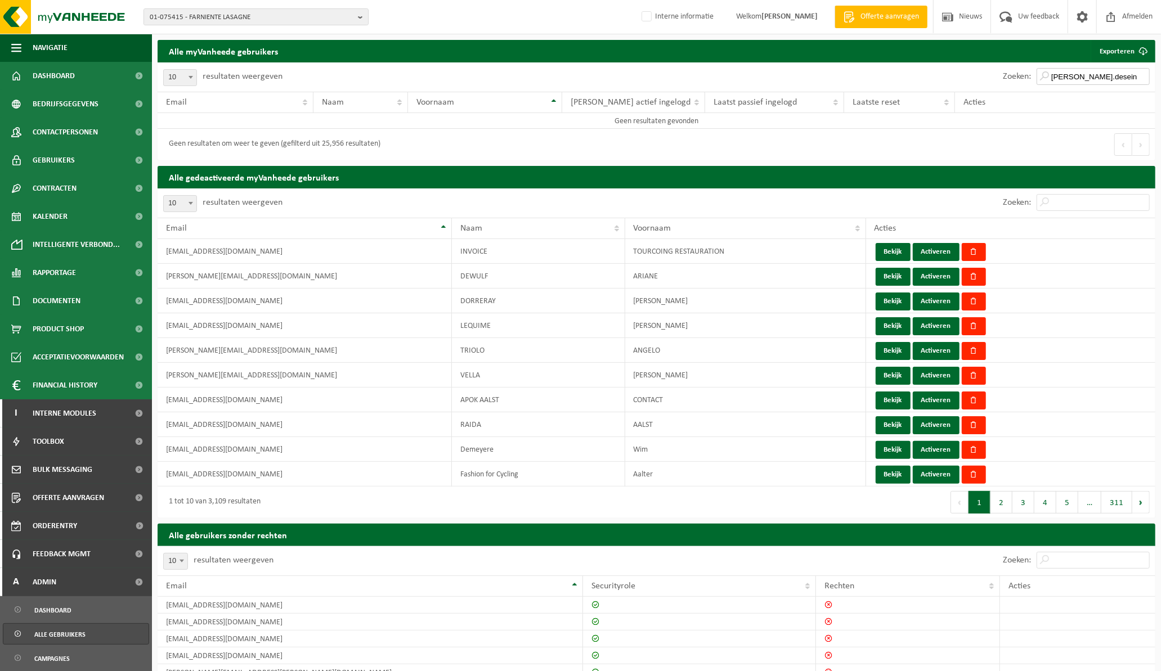
drag, startPoint x: 1100, startPoint y: 73, endPoint x: 1108, endPoint y: 77, distance: 9.3
click at [1100, 74] on input "hannelore.desein" at bounding box center [1092, 76] width 113 height 17
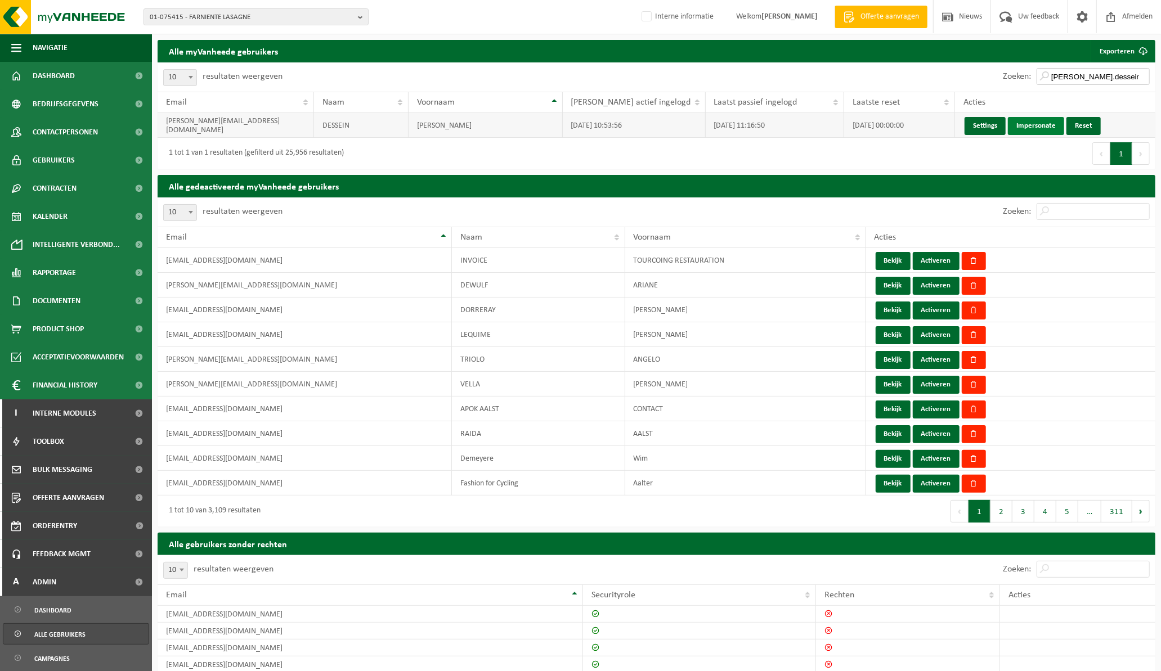
type input "hannelore.dessein"
click at [1031, 127] on link "Impersonate" at bounding box center [1036, 126] width 56 height 18
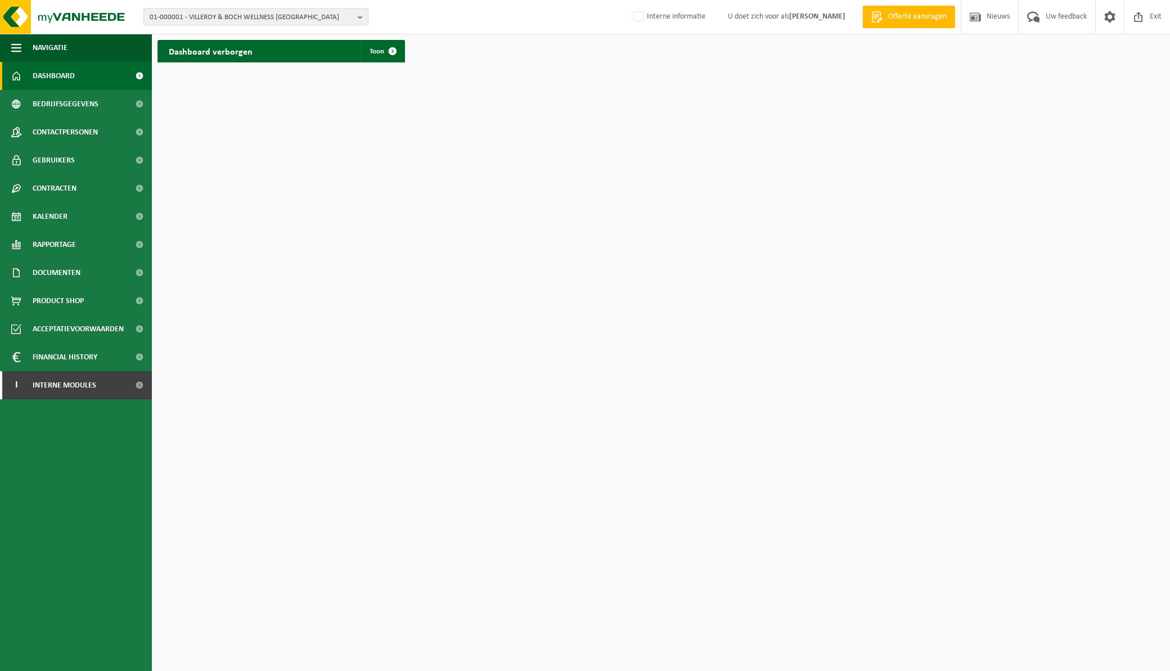
click at [361, 19] on b "button" at bounding box center [363, 17] width 10 height 16
paste input "01-075415"
type input "01-075415"
click at [195, 52] on strong "01-075415 - FARNIENTE LASAGNE" at bounding box center [200, 51] width 101 height 8
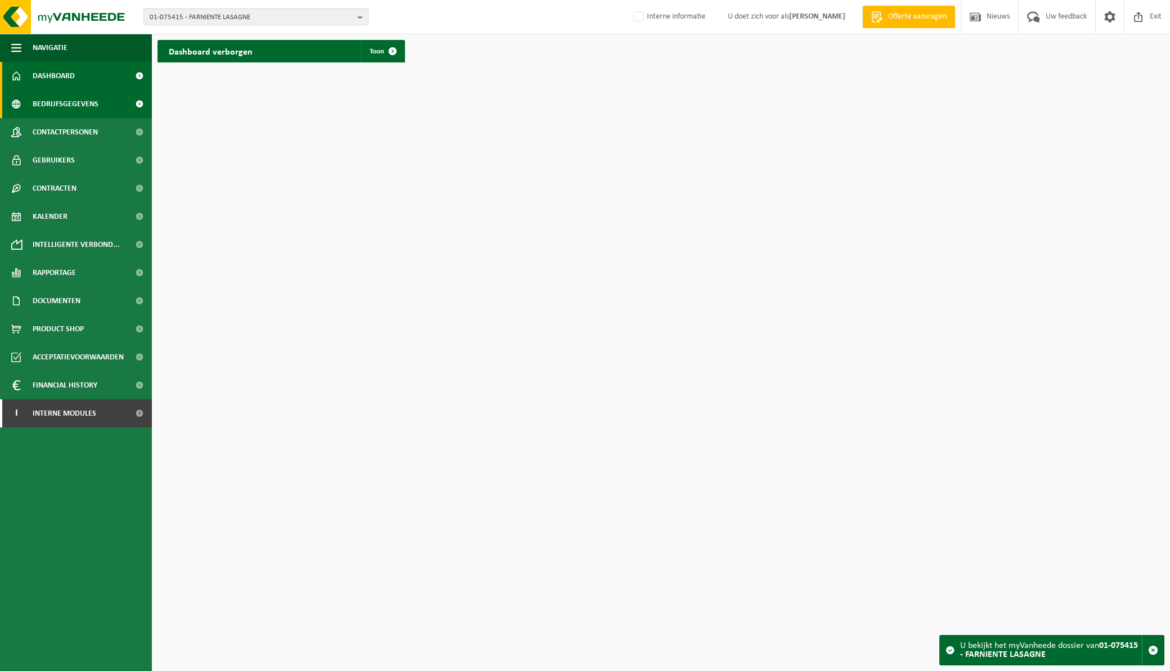
click at [77, 104] on span "Bedrijfsgegevens" at bounding box center [66, 104] width 66 height 28
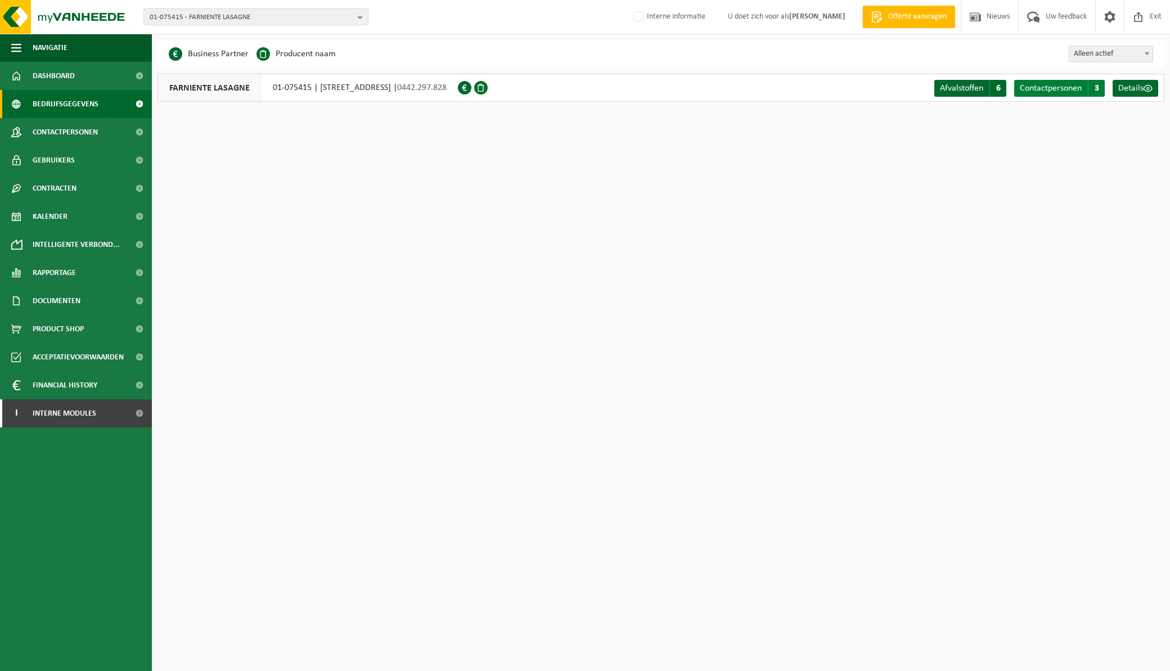
click at [1049, 87] on span "Contactpersonen" at bounding box center [1051, 88] width 62 height 9
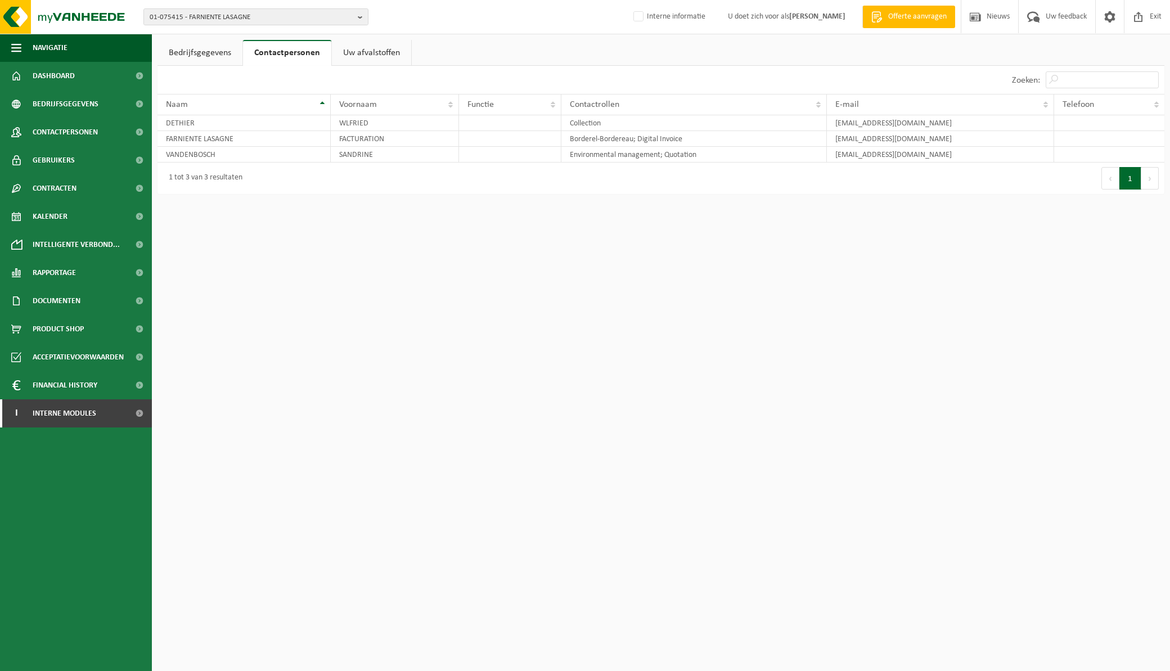
click at [425, 12] on div "01-075415 - FARNIENTE LASAGNE 01-075415 - FARNIENTE LASAGNE Interne informatie …" at bounding box center [585, 17] width 1170 height 34
click at [352, 182] on div "1 tot 3 van 3 resultaten" at bounding box center [410, 179] width 504 height 32
click at [69, 158] on span "Gebruikers" at bounding box center [54, 160] width 42 height 28
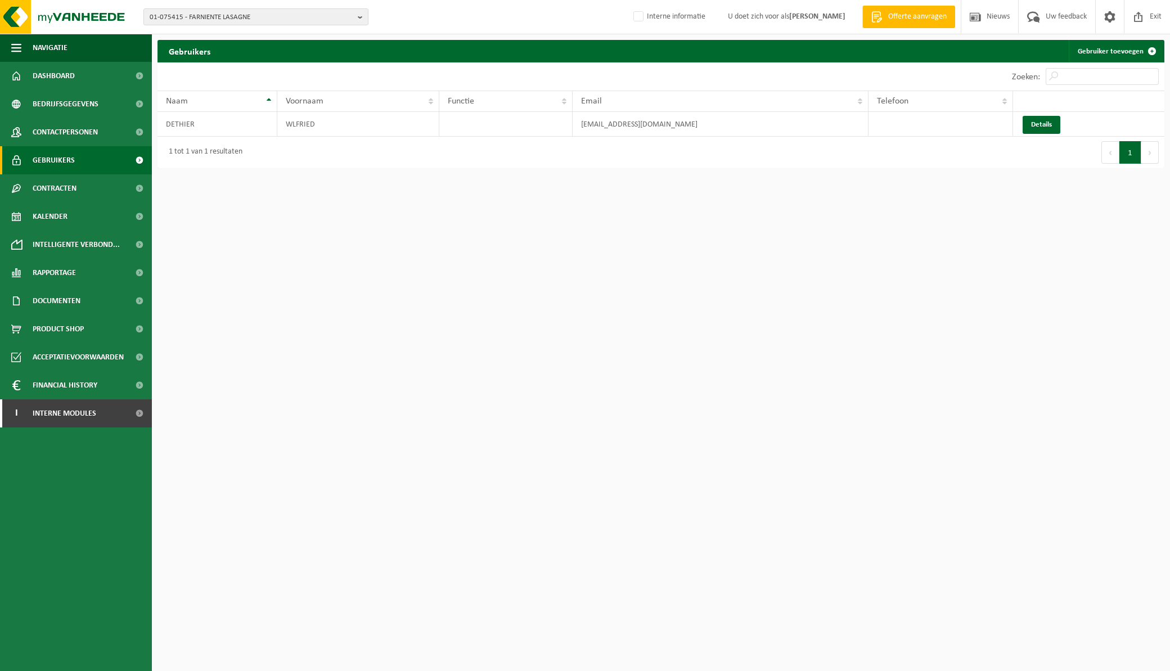
drag, startPoint x: 681, startPoint y: 198, endPoint x: 689, endPoint y: 195, distance: 8.4
click at [681, 198] on html "01-075415 - FARNIENTE LASAGNE 01-075415 - FARNIENTE LASAGNE Interne informatie …" at bounding box center [585, 335] width 1170 height 671
click at [1151, 50] on span at bounding box center [1152, 51] width 23 height 23
click at [74, 132] on span "Contactpersonen" at bounding box center [65, 132] width 65 height 28
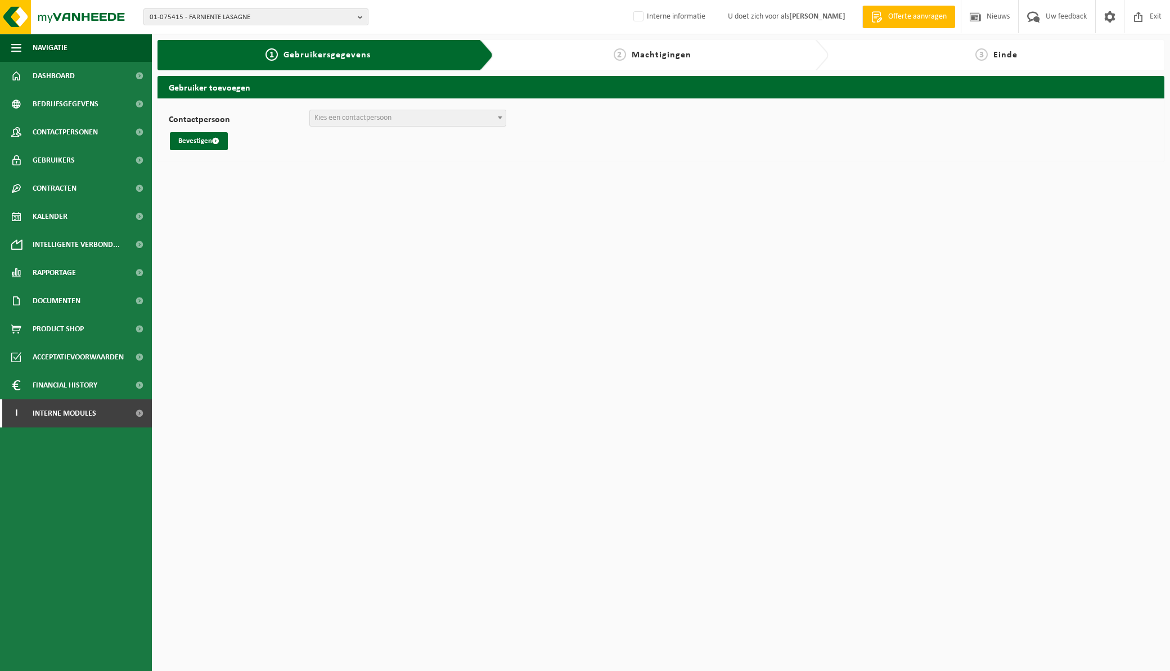
click at [499, 119] on span at bounding box center [500, 117] width 11 height 15
click at [638, 179] on html "01-075415 - FARNIENTE LASAGNE 01-075415 - FARNIENTE LASAGNE Interne informatie …" at bounding box center [585, 335] width 1170 height 671
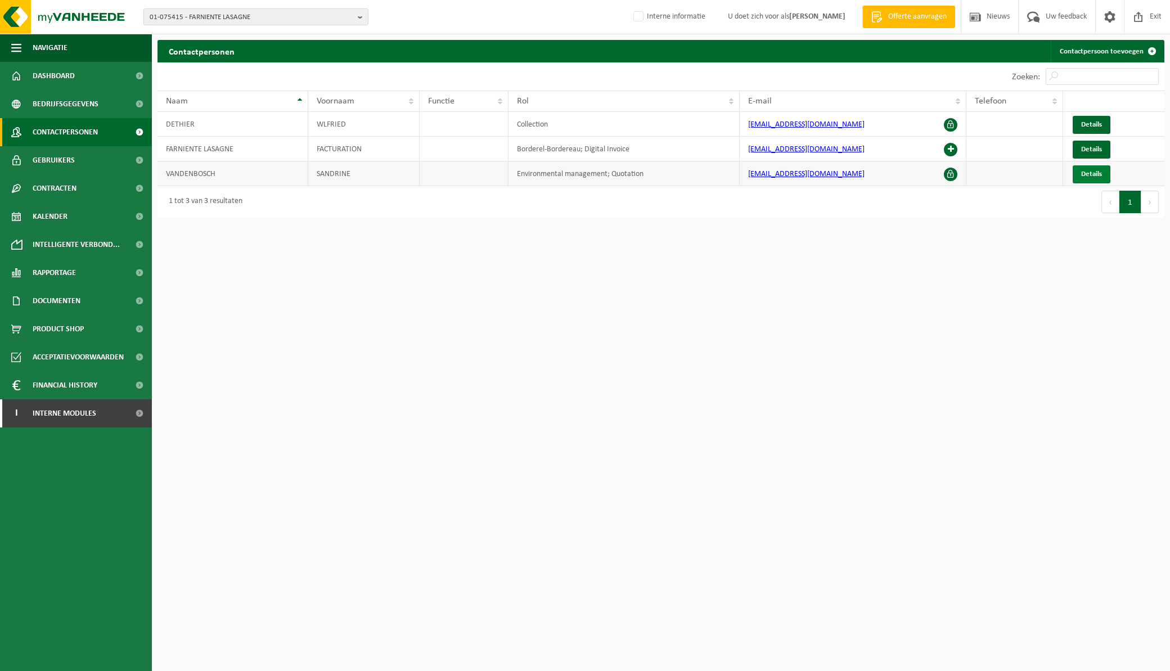
click at [1099, 170] on span "Details" at bounding box center [1091, 173] width 21 height 7
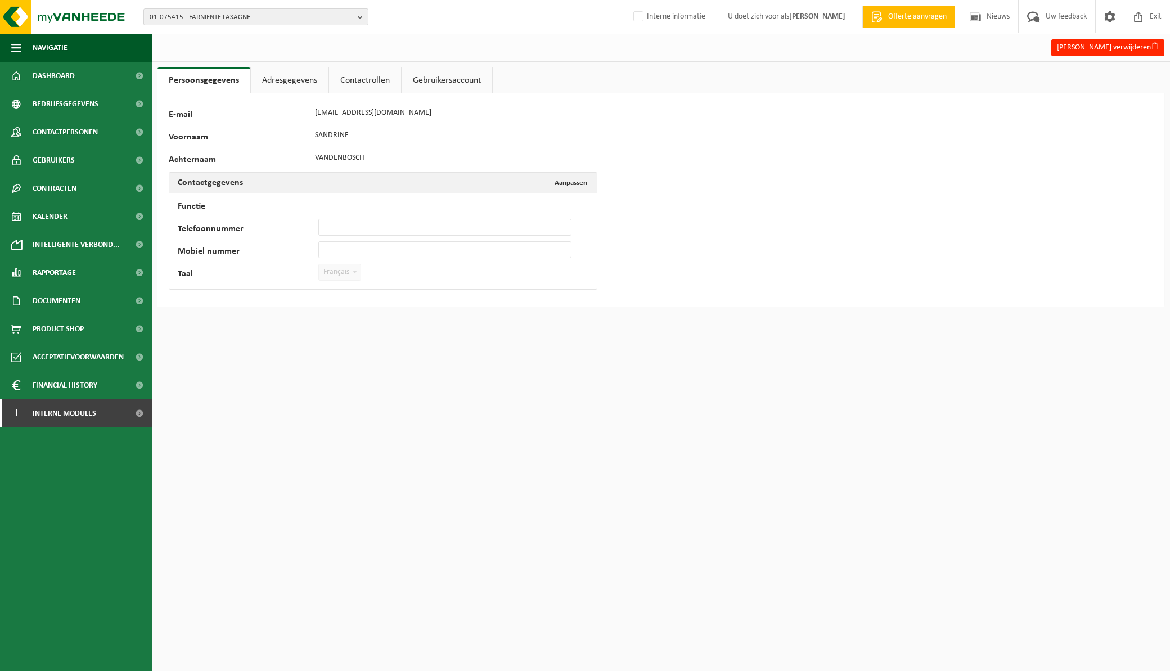
click at [277, 82] on link "Adresgegevens" at bounding box center [290, 81] width 78 height 26
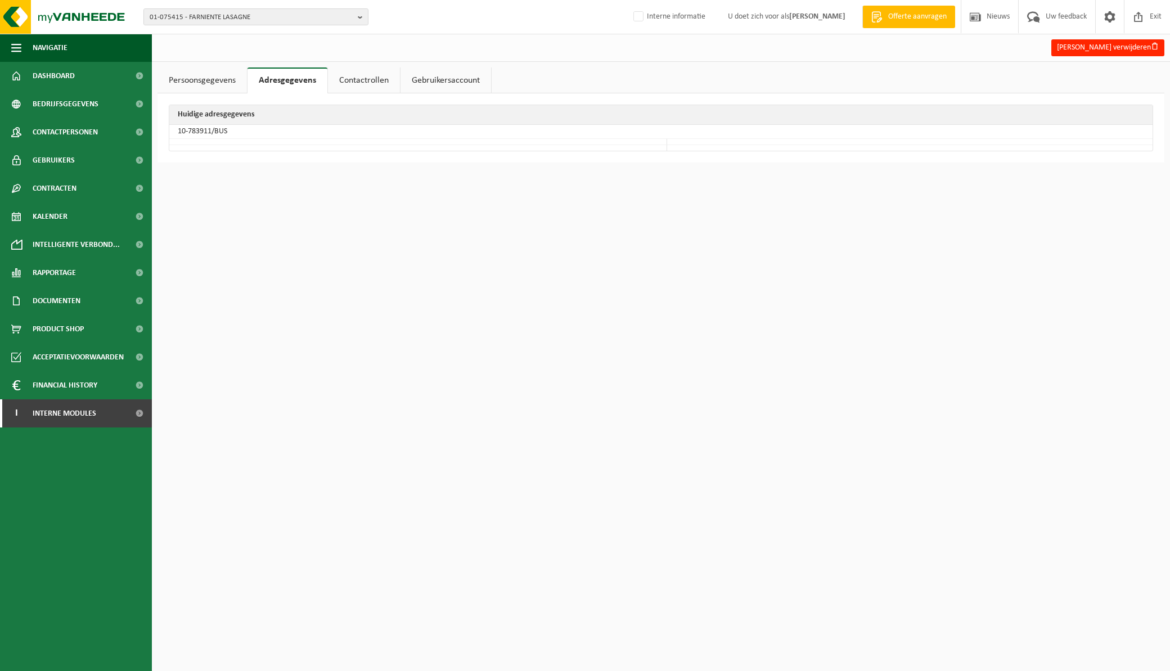
click at [344, 78] on link "Contactrollen" at bounding box center [364, 81] width 72 height 26
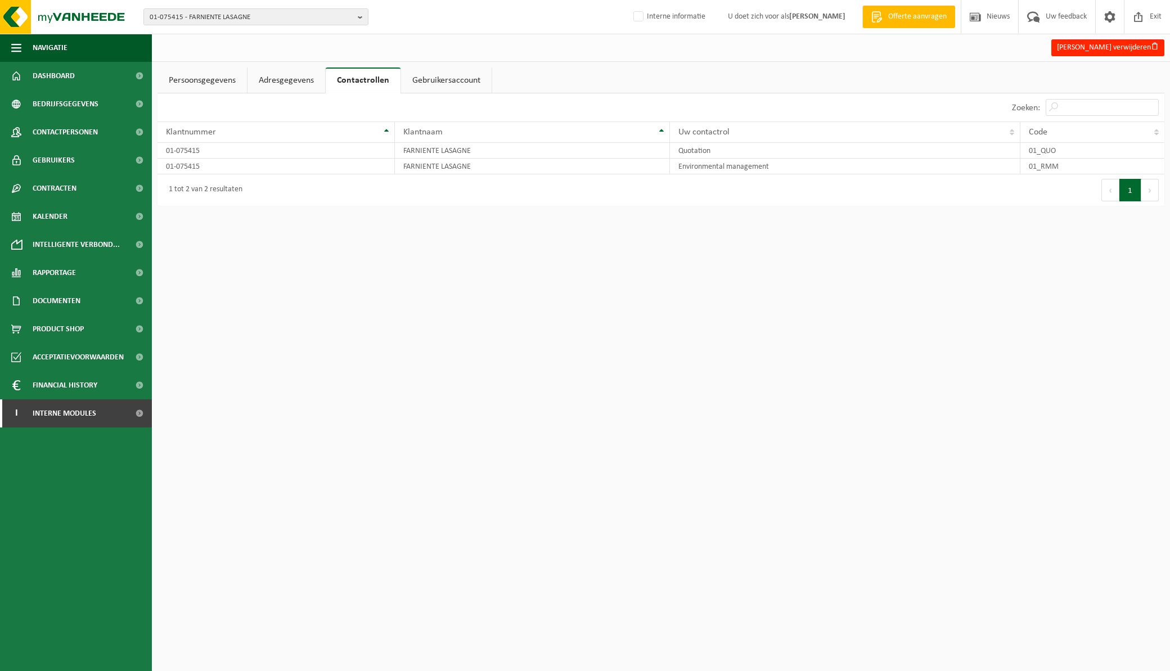
click at [441, 78] on link "Gebruikersaccount" at bounding box center [446, 81] width 91 height 26
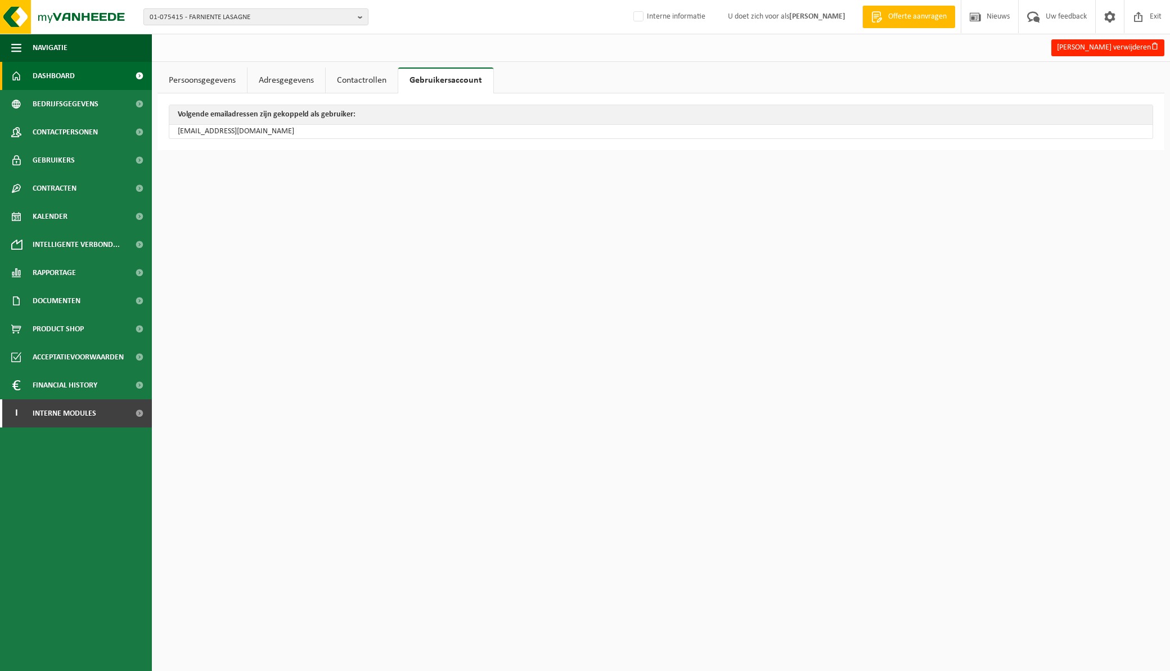
click at [116, 75] on link "Dashboard" at bounding box center [76, 76] width 152 height 28
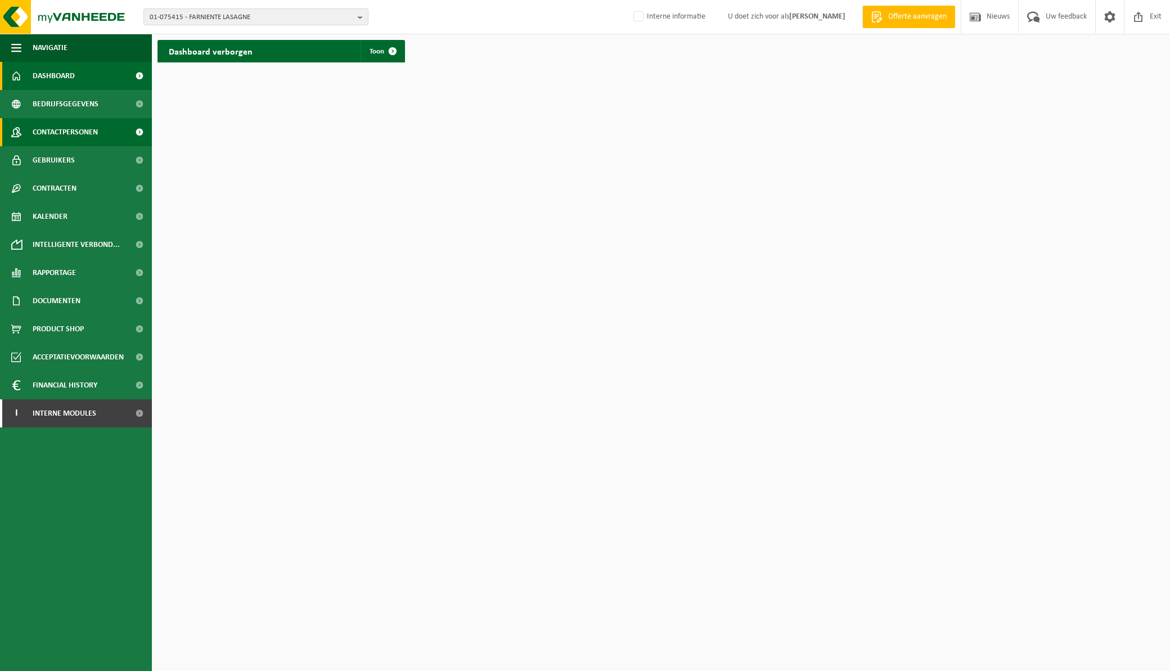
click at [87, 127] on span "Contactpersonen" at bounding box center [65, 132] width 65 height 28
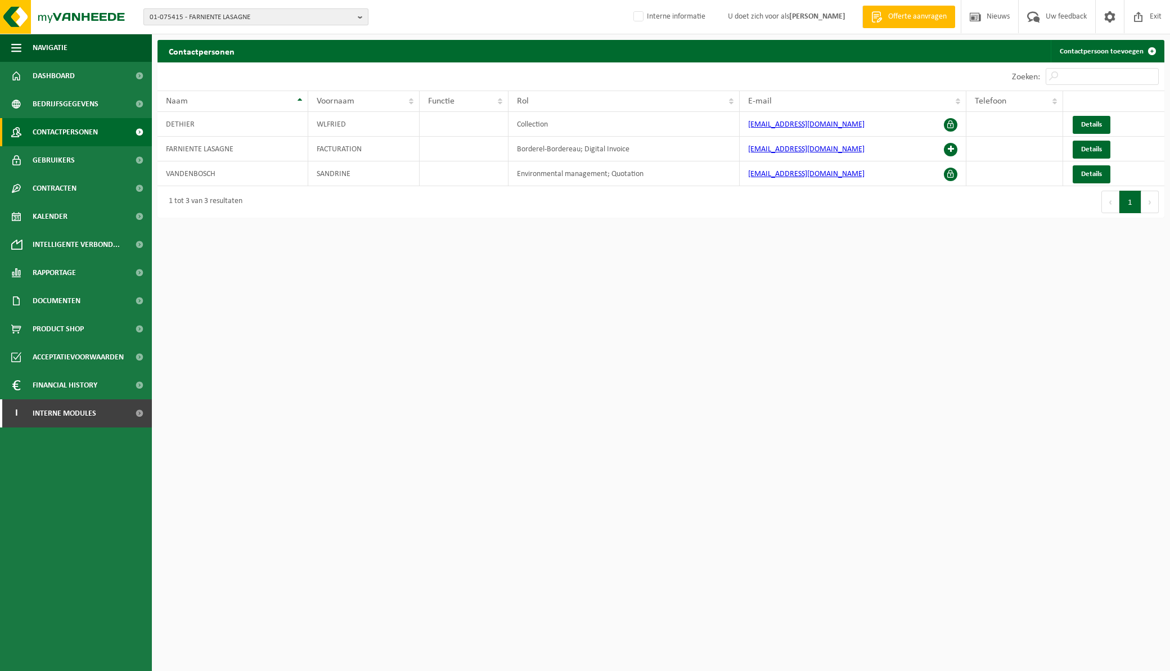
click at [356, 15] on button "01-075415 - FARNIENTE LASAGNE" at bounding box center [255, 16] width 225 height 17
click at [226, 241] on html "01-075415 - FARNIENTE LASAGNE 01-075415 - FARNIENTE LASAGNE Interne informatie …" at bounding box center [585, 335] width 1170 height 671
click at [266, 52] on li "01-075415 - FARNIENTE LASAGNE" at bounding box center [255, 52] width 219 height 14
click at [318, 264] on html "01-075415 - FARNIENTE LASAGNE 01-075415 - FARNIENTE LASAGNE Interne informatie …" at bounding box center [585, 335] width 1170 height 671
click at [409, 20] on div "01-075415 - FARNIENTE LASAGNE 01-075415 - FARNIENTE LASAGNE Interne informatie …" at bounding box center [585, 17] width 1170 height 34
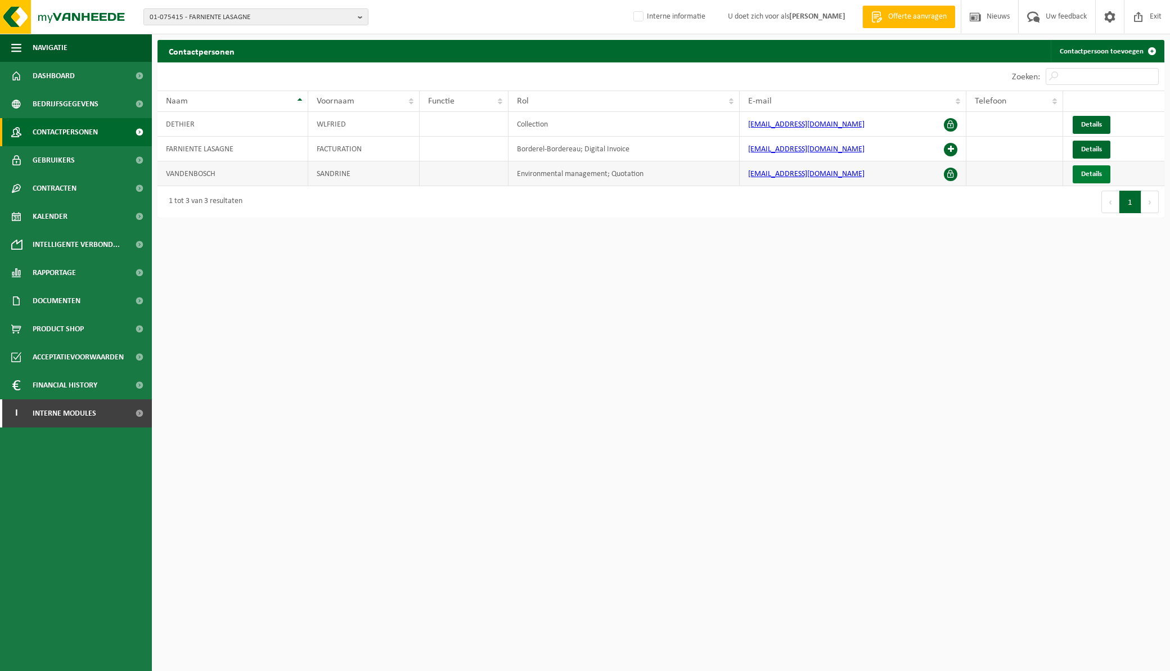
click at [1099, 176] on span "Details" at bounding box center [1091, 173] width 21 height 7
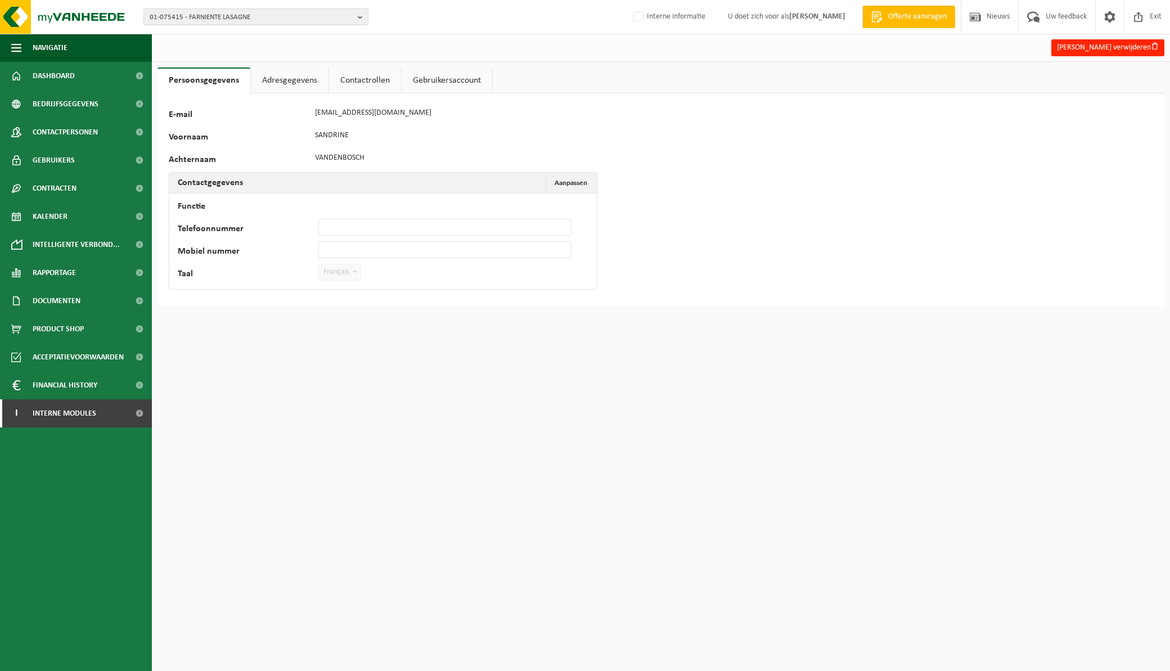
click at [289, 82] on link "Adresgegevens" at bounding box center [290, 81] width 78 height 26
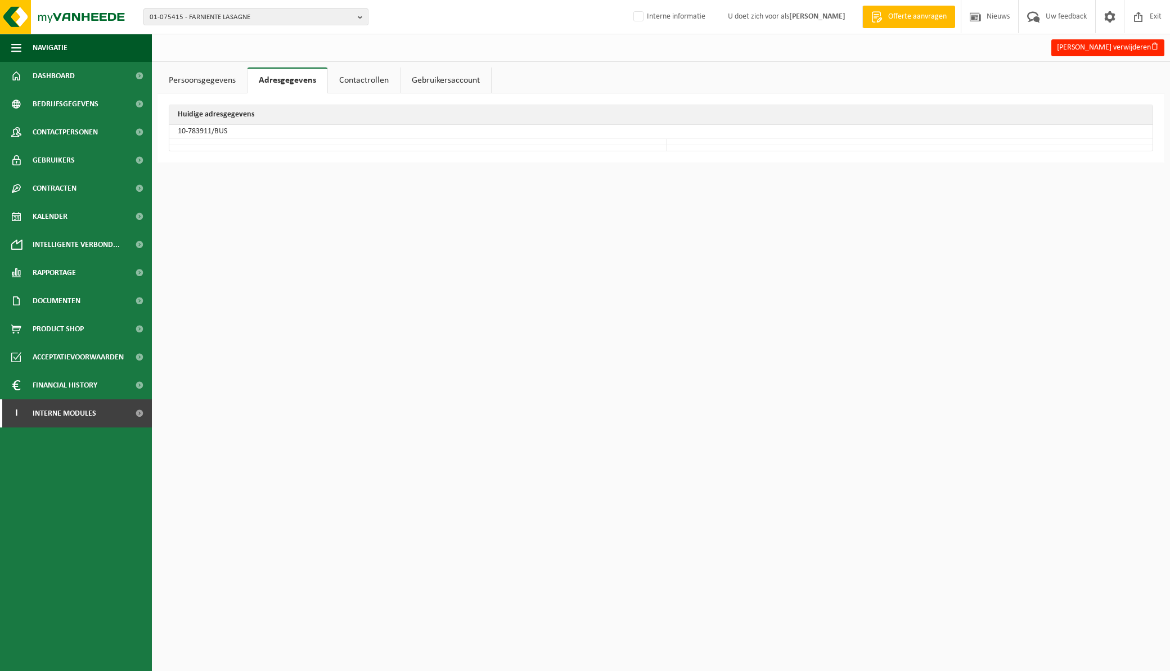
click at [412, 77] on link "Gebruikersaccount" at bounding box center [446, 81] width 91 height 26
click at [47, 161] on span "Gebruikers" at bounding box center [54, 160] width 42 height 28
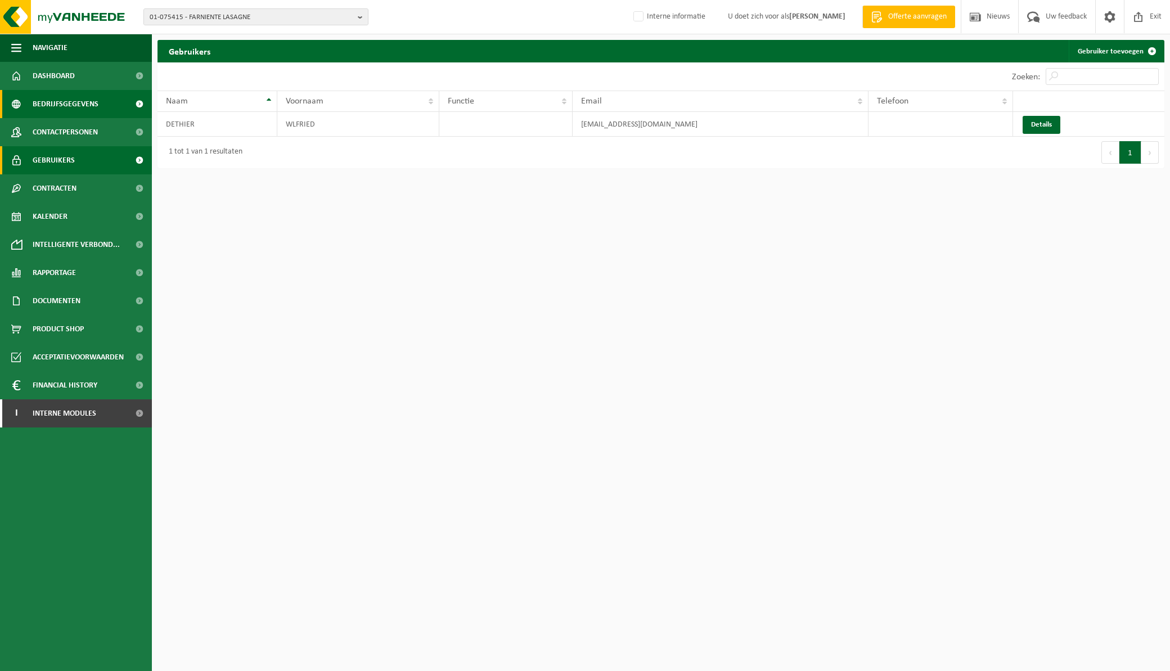
click at [97, 101] on link "Bedrijfsgegevens" at bounding box center [76, 104] width 152 height 28
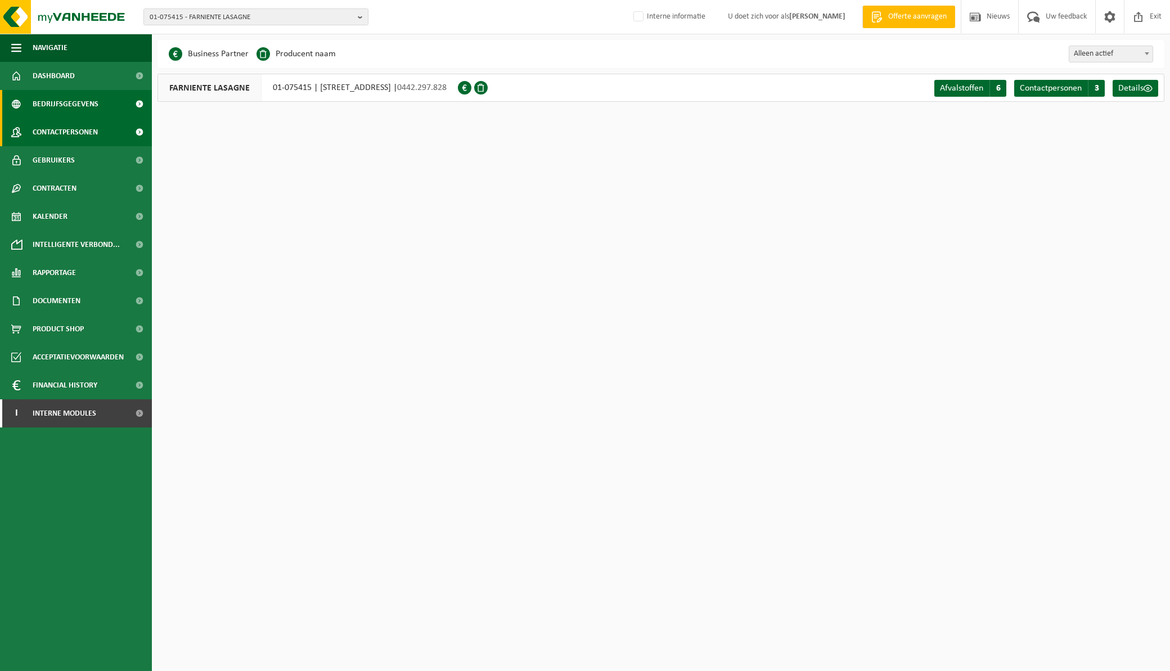
click at [85, 131] on span "Contactpersonen" at bounding box center [65, 132] width 65 height 28
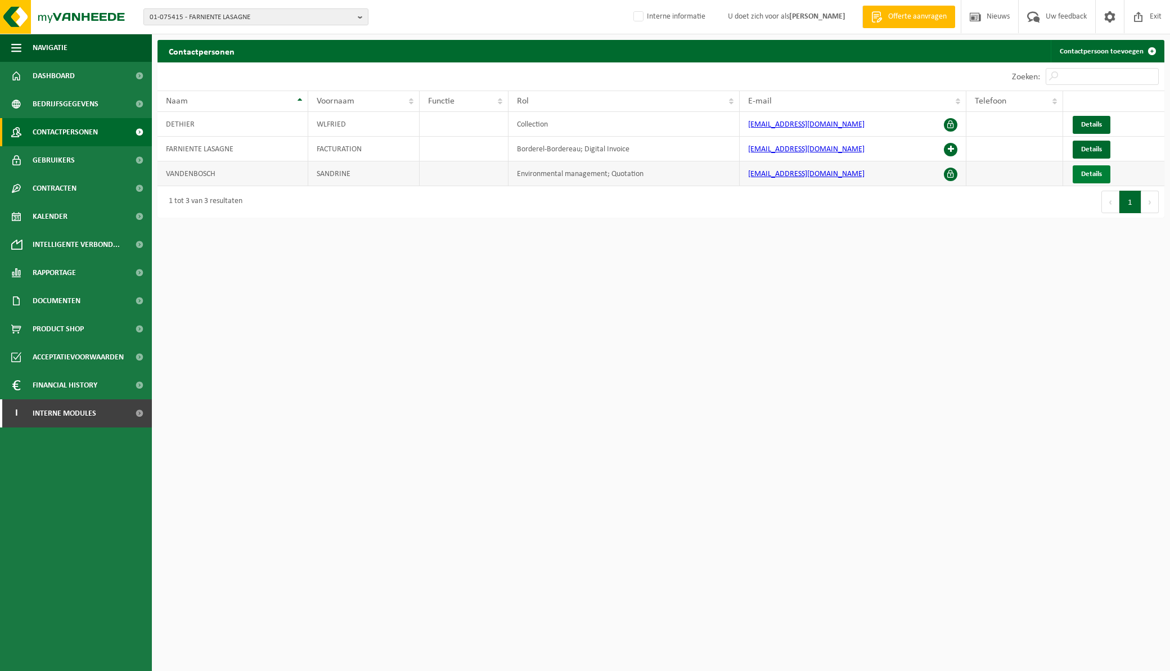
click at [1088, 173] on span "Details" at bounding box center [1091, 173] width 21 height 7
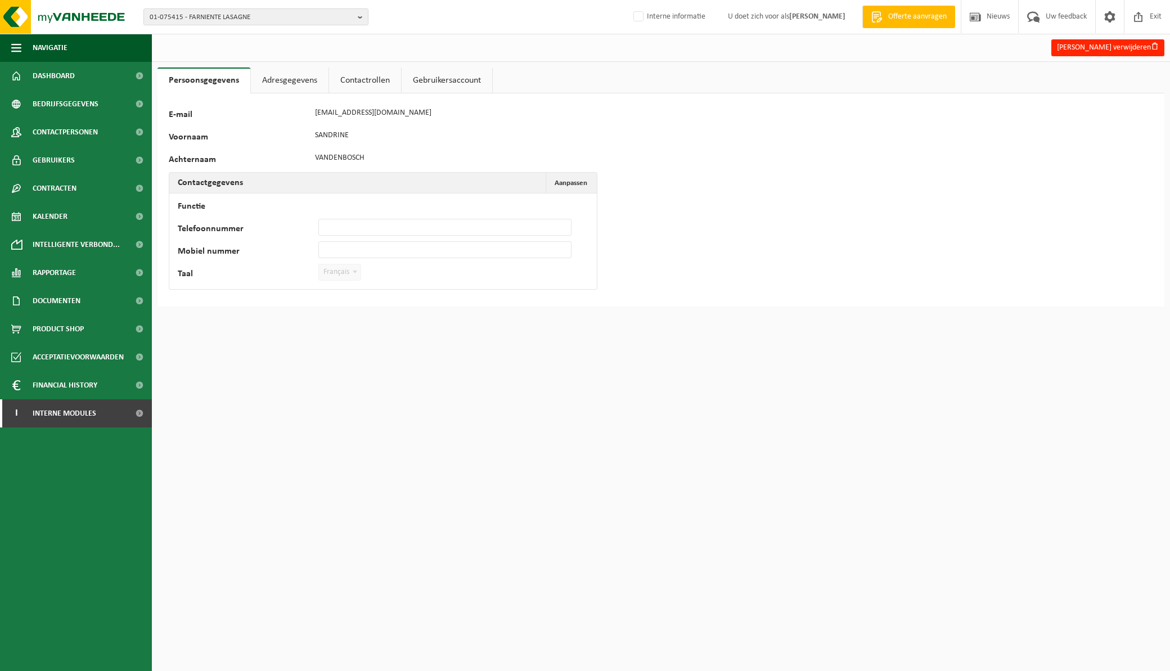
click at [92, 506] on ul "Navigatie Offerte aanvragen Nieuws Uw feedback Exit Dashboard Bedrijfsgegevens …" at bounding box center [76, 353] width 152 height 638
click at [104, 406] on link "I Interne modules" at bounding box center [76, 414] width 152 height 28
click at [1155, 15] on span "Exit" at bounding box center [1155, 16] width 17 height 33
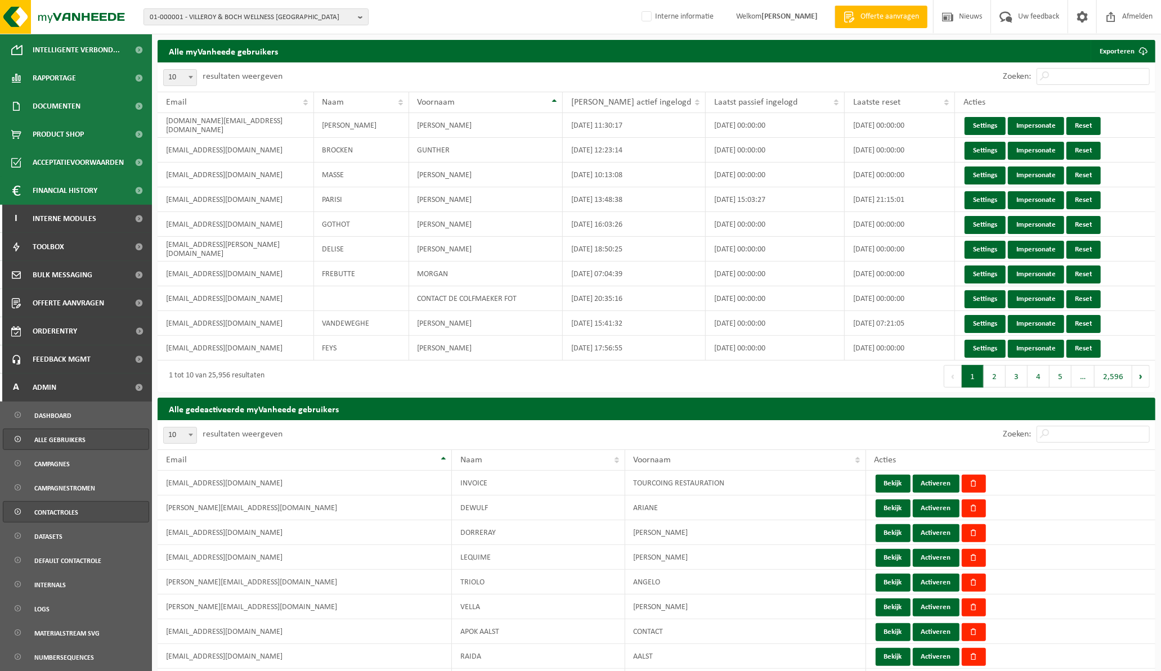
scroll to position [250, 0]
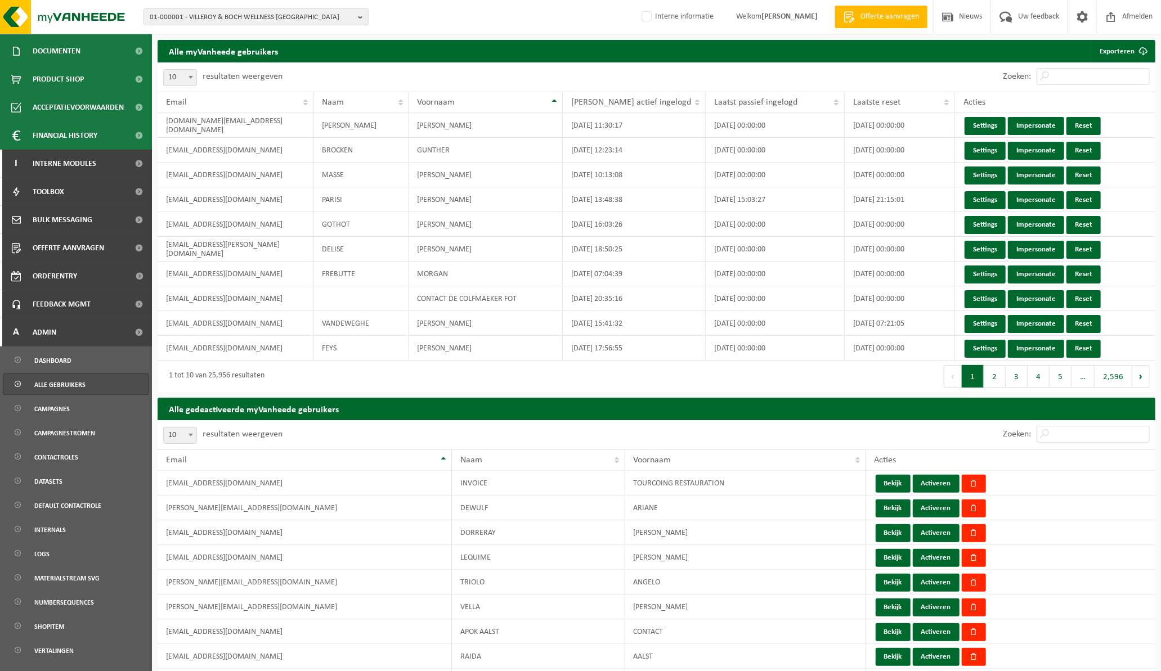
click at [68, 383] on span "Alle gebruikers" at bounding box center [59, 384] width 51 height 21
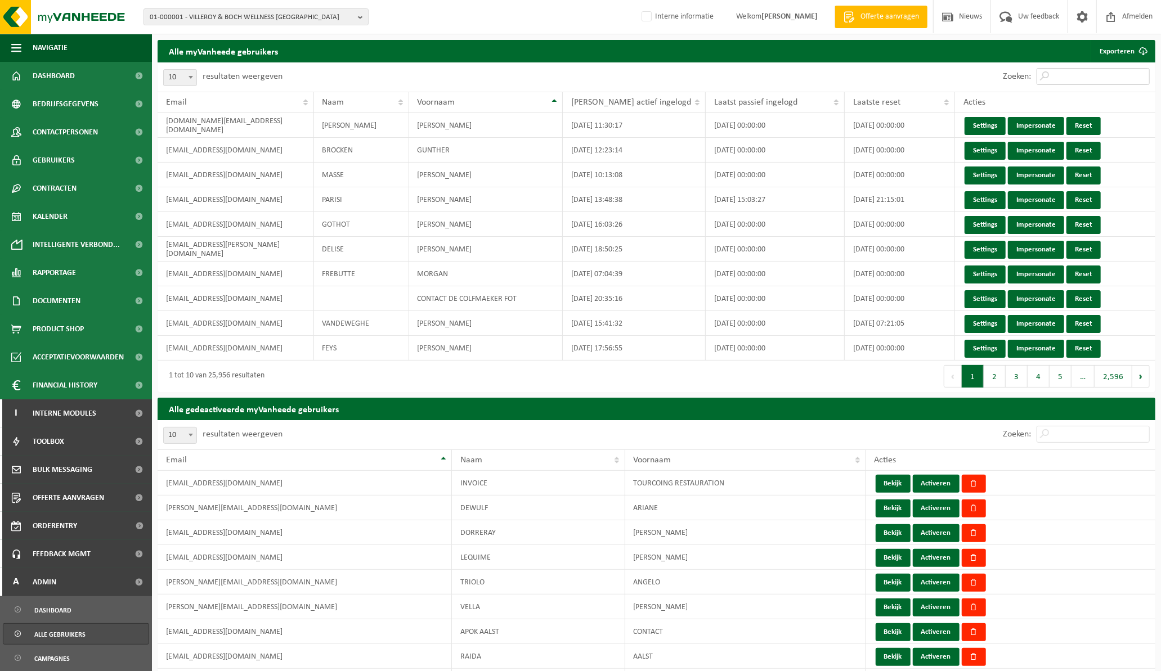
drag, startPoint x: 1051, startPoint y: 79, endPoint x: 1058, endPoint y: 79, distance: 6.8
click input "Zoeken:"
paste input "[EMAIL_ADDRESS][DOMAIN_NAME]"
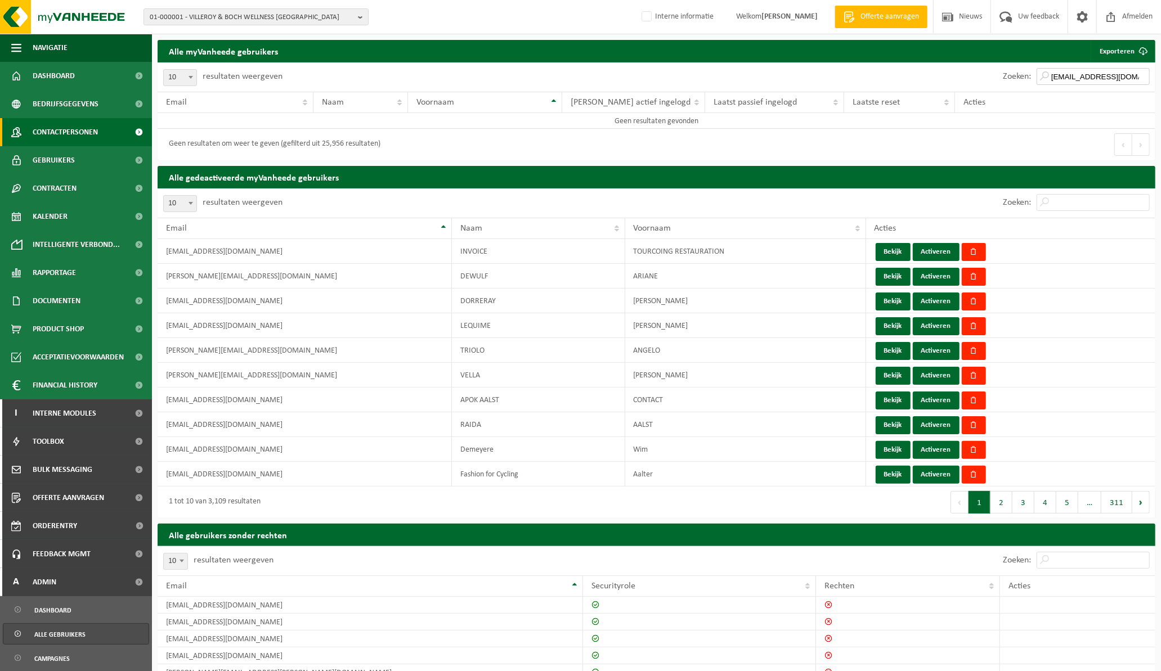
type input "[EMAIL_ADDRESS][DOMAIN_NAME]"
click span "Contactpersonen"
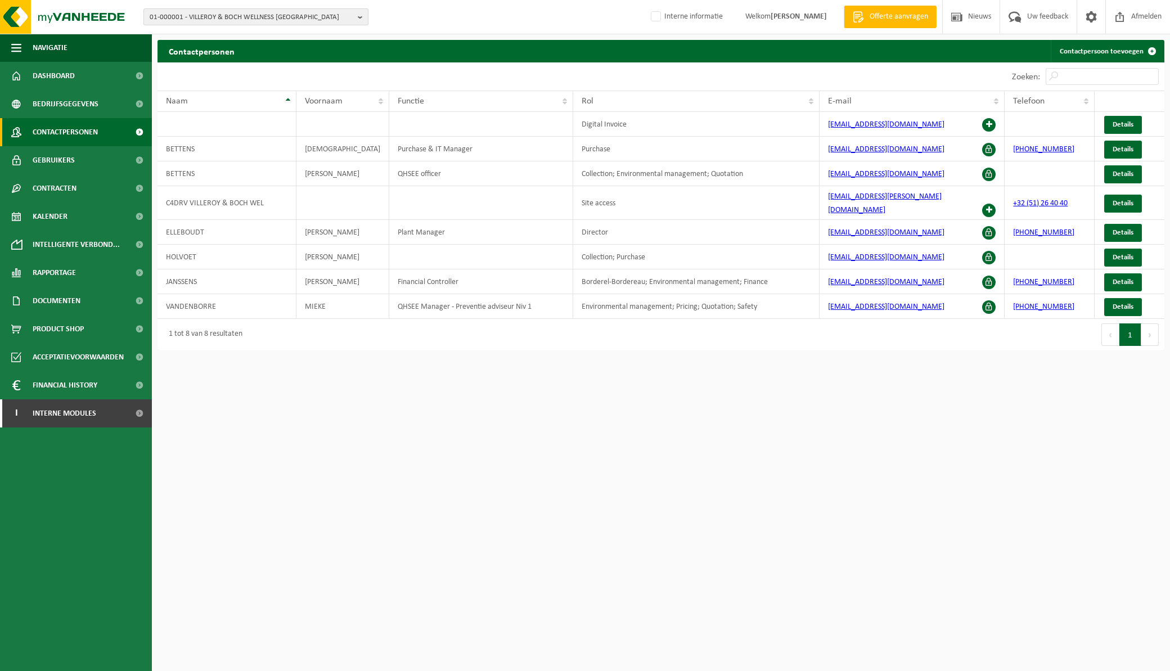
click at [361, 15] on b "button" at bounding box center [363, 17] width 10 height 16
click at [338, 32] on input "text" at bounding box center [255, 35] width 219 height 14
drag, startPoint x: 263, startPoint y: 515, endPoint x: 430, endPoint y: 369, distance: 222.1
click at [266, 515] on html "01-000001 - VILLEROY & BOCH WELLNESS NV 01-000001 - VILLEROY & BOCH WELLNESS NV…" at bounding box center [585, 335] width 1170 height 671
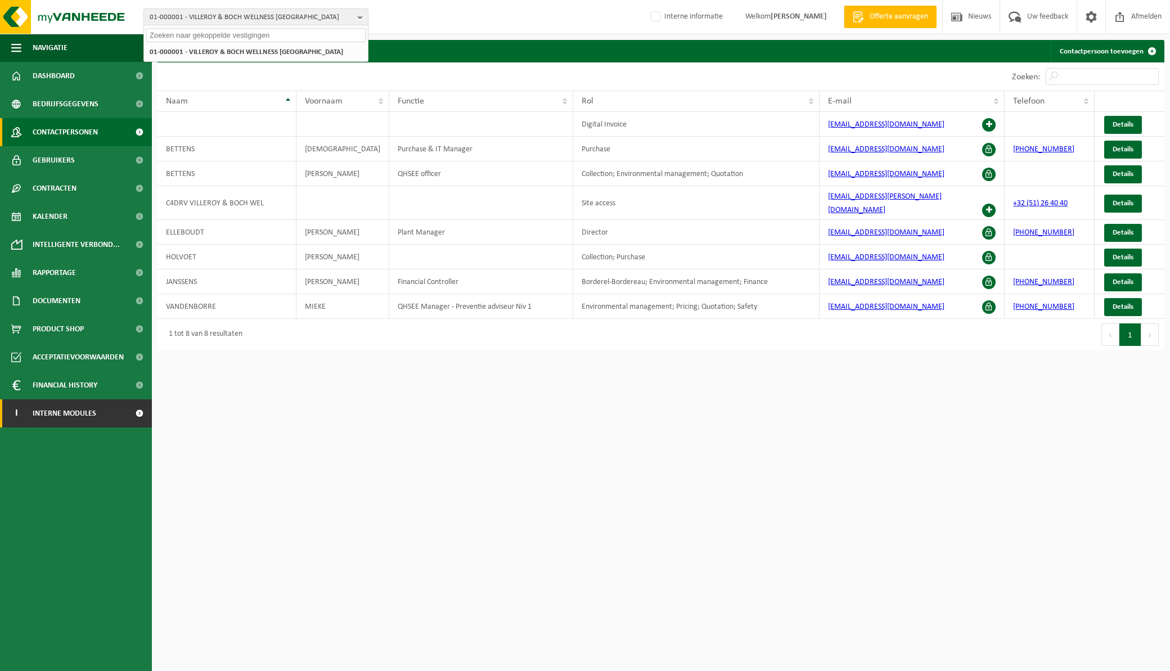
click at [77, 420] on span "Interne modules" at bounding box center [65, 414] width 64 height 28
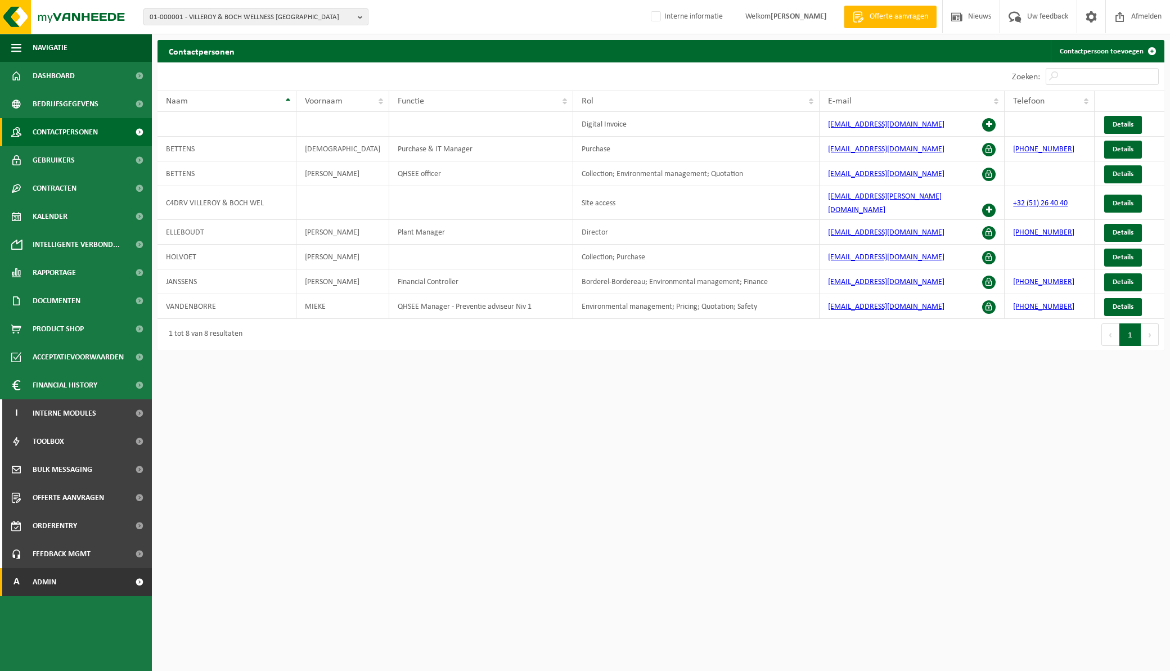
click at [59, 581] on link "A Admin" at bounding box center [76, 582] width 152 height 28
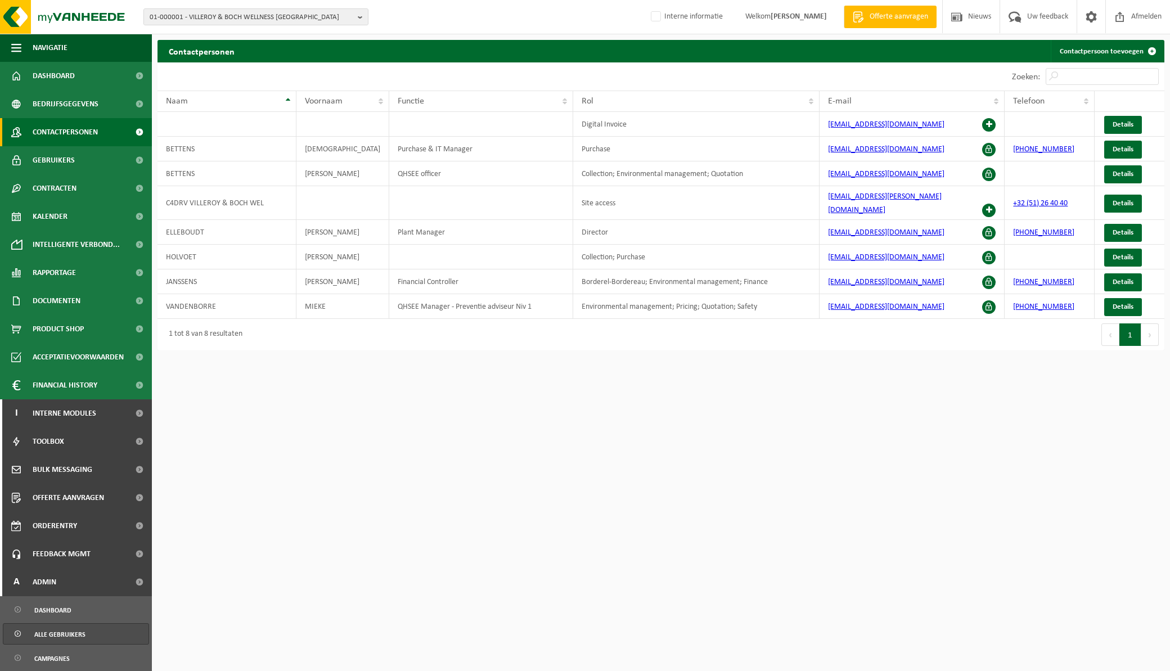
click at [65, 634] on span "Alle gebruikers" at bounding box center [59, 634] width 51 height 21
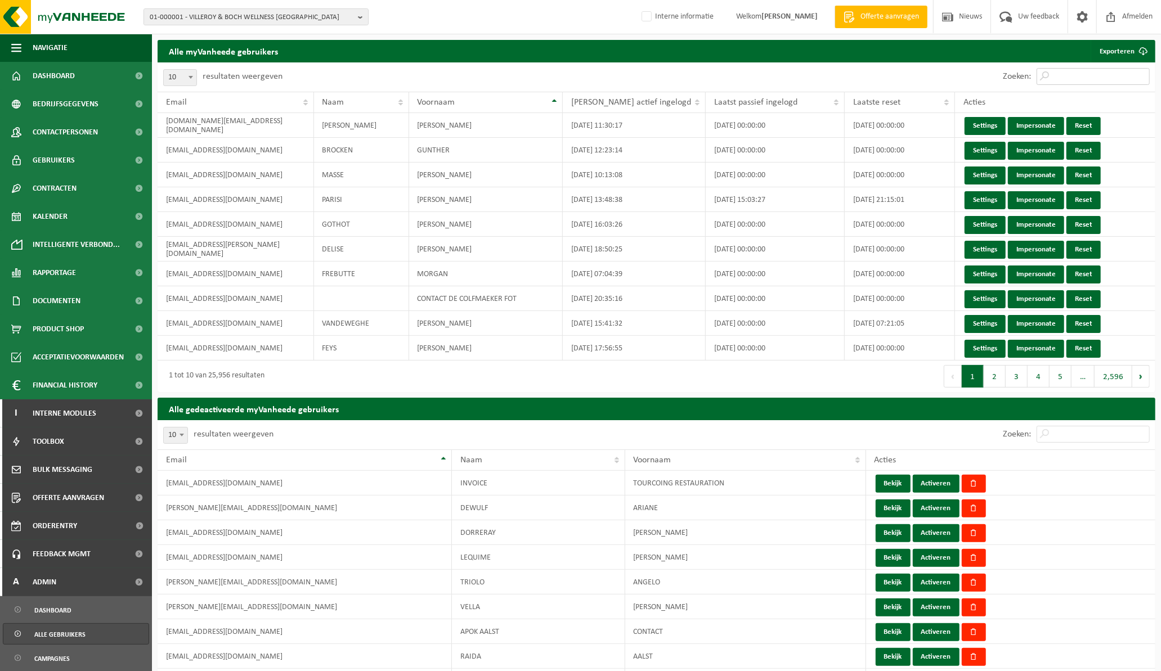
click at [1078, 77] on input "Zoeken:" at bounding box center [1092, 76] width 113 height 17
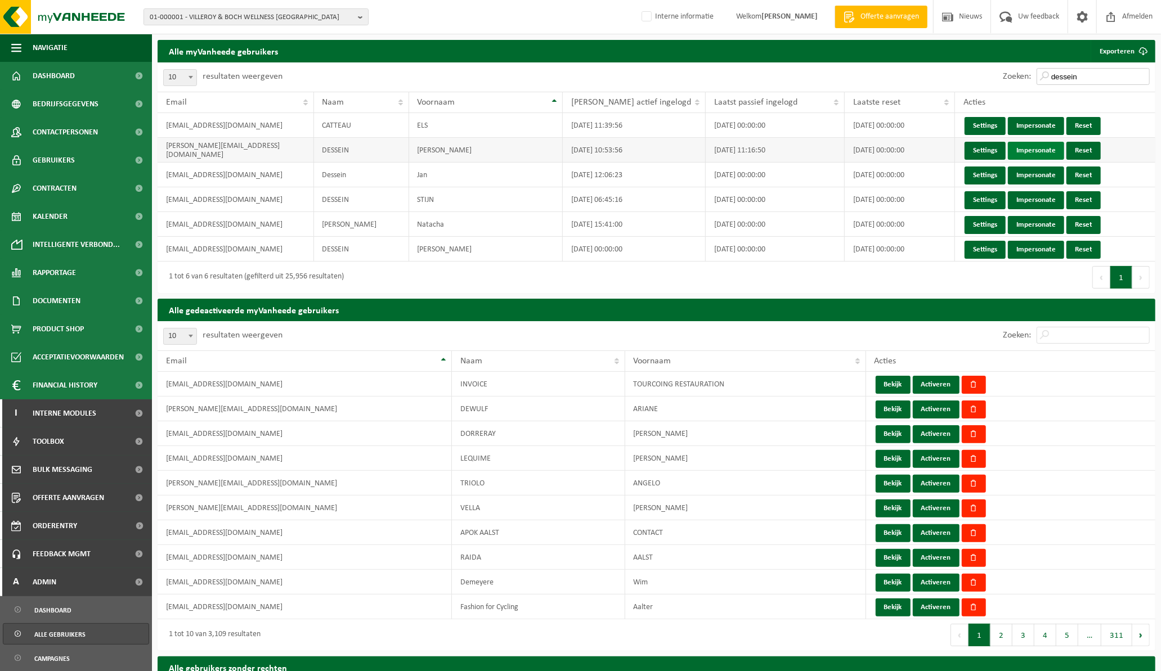
type input "dessein"
click at [1042, 150] on link "Impersonate" at bounding box center [1036, 151] width 56 height 18
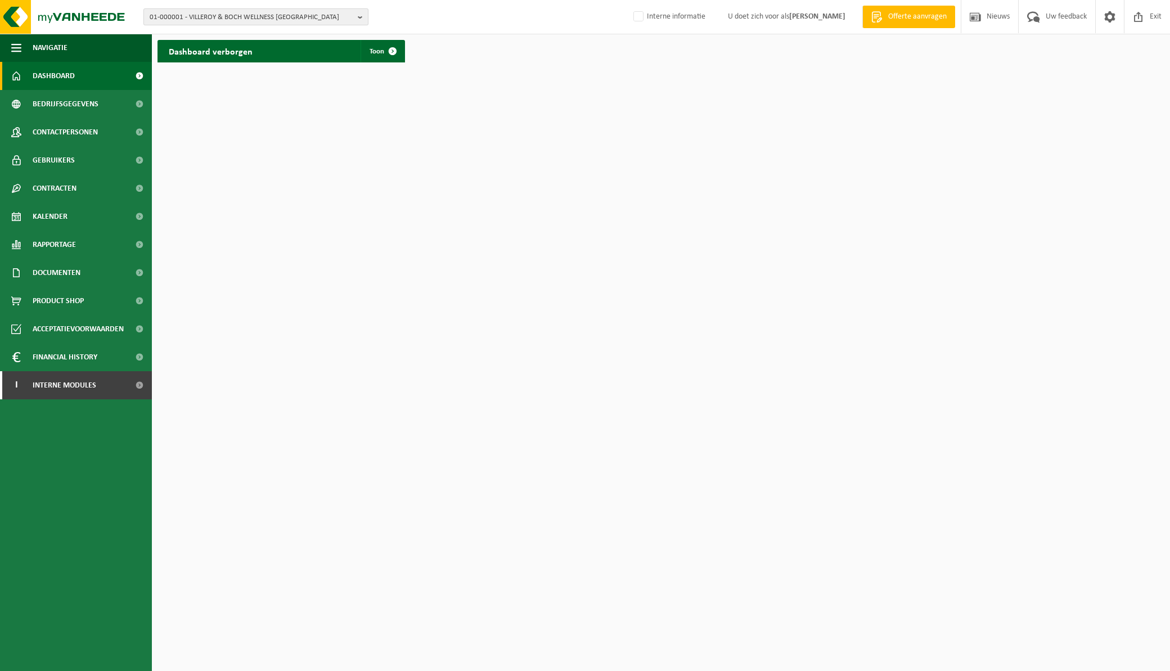
click at [361, 18] on b "button" at bounding box center [363, 17] width 10 height 16
click at [277, 35] on input "text" at bounding box center [255, 35] width 219 height 14
paste input "10-791114"
type input "10-791114"
click at [295, 50] on li "10-791114 - LOUYET AUTOMOTIVE NORTH" at bounding box center [255, 52] width 219 height 14
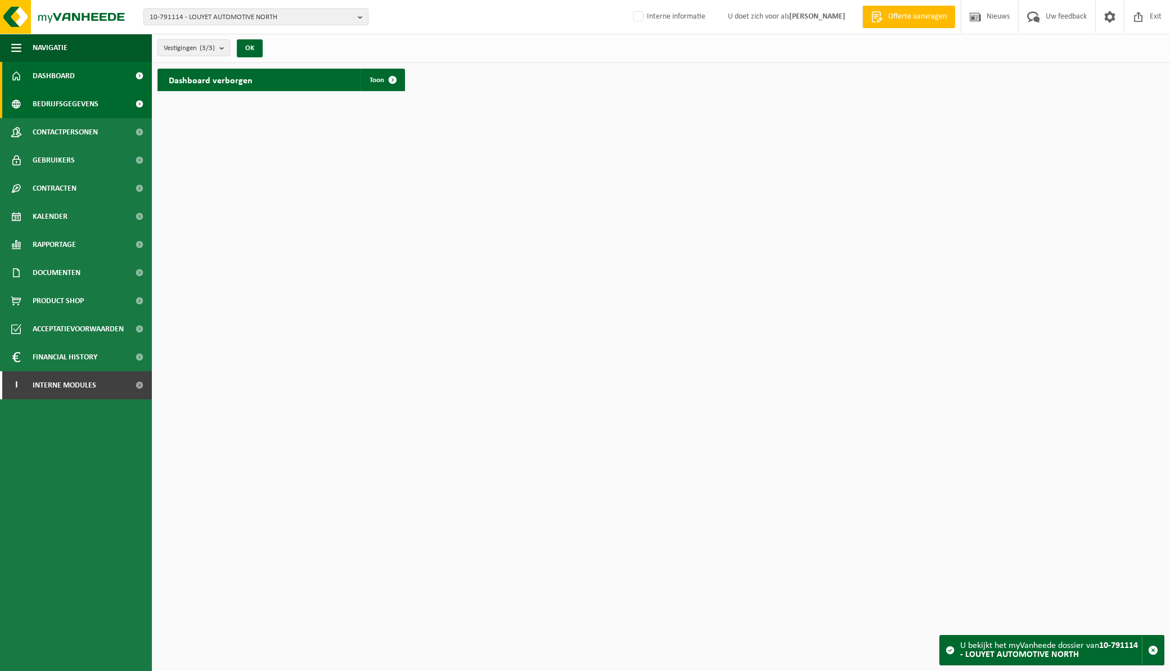
click at [71, 104] on span "Bedrijfsgegevens" at bounding box center [66, 104] width 66 height 28
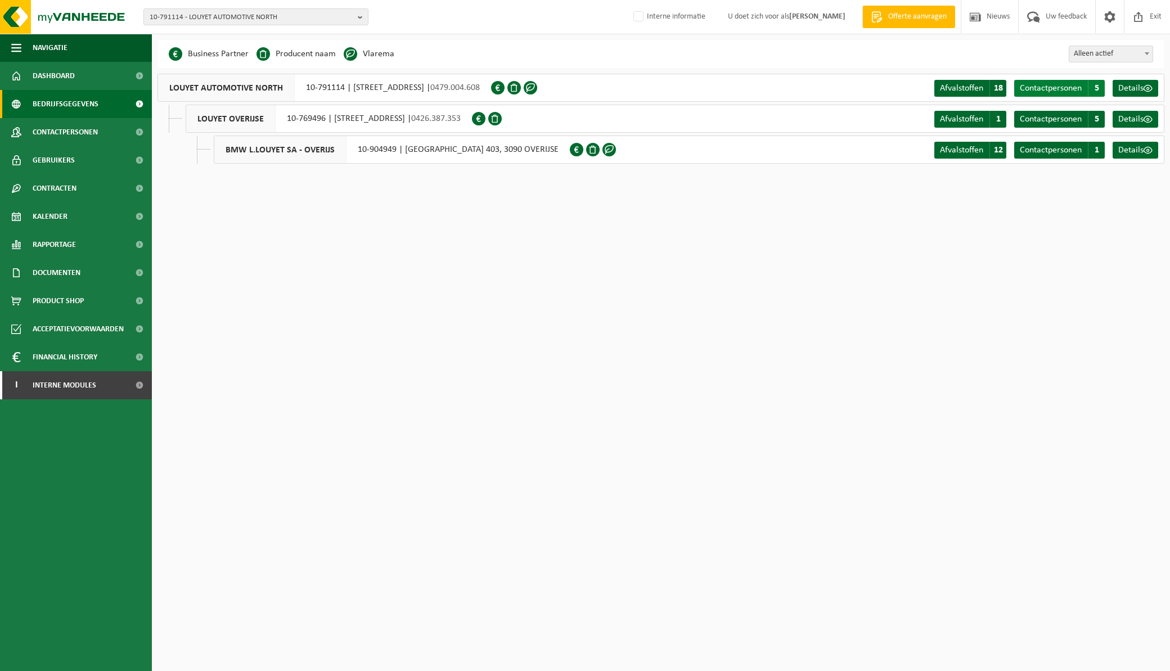
click at [1050, 86] on span "Contactpersonen" at bounding box center [1051, 88] width 62 height 9
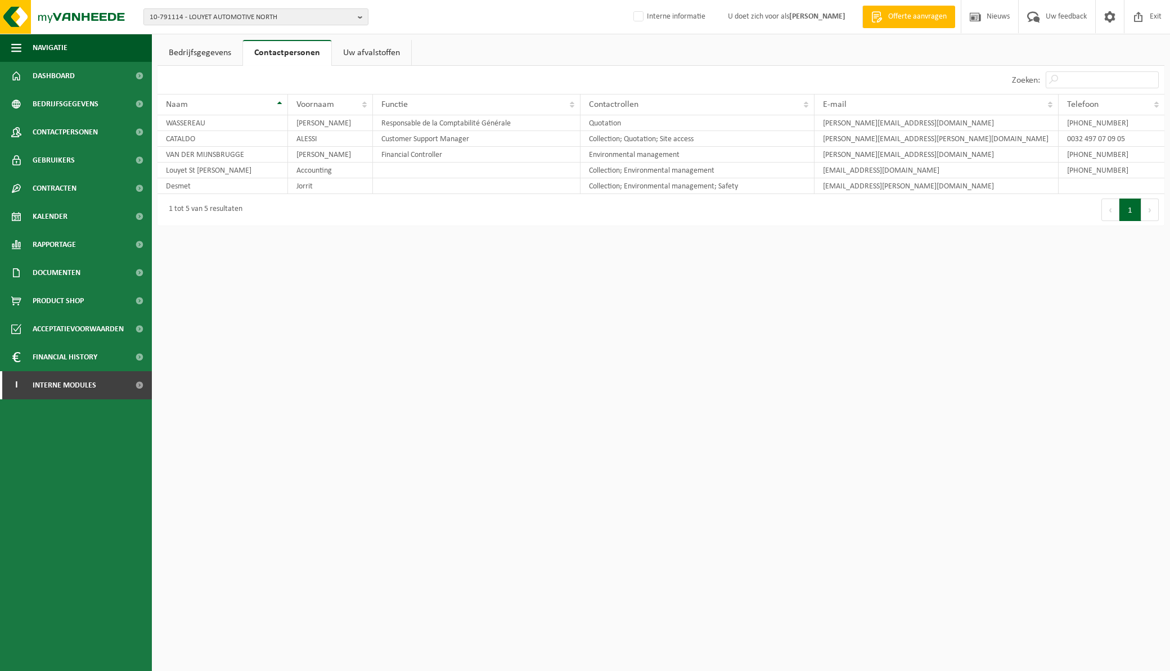
click at [190, 52] on link "Bedrijfsgegevens" at bounding box center [200, 53] width 85 height 26
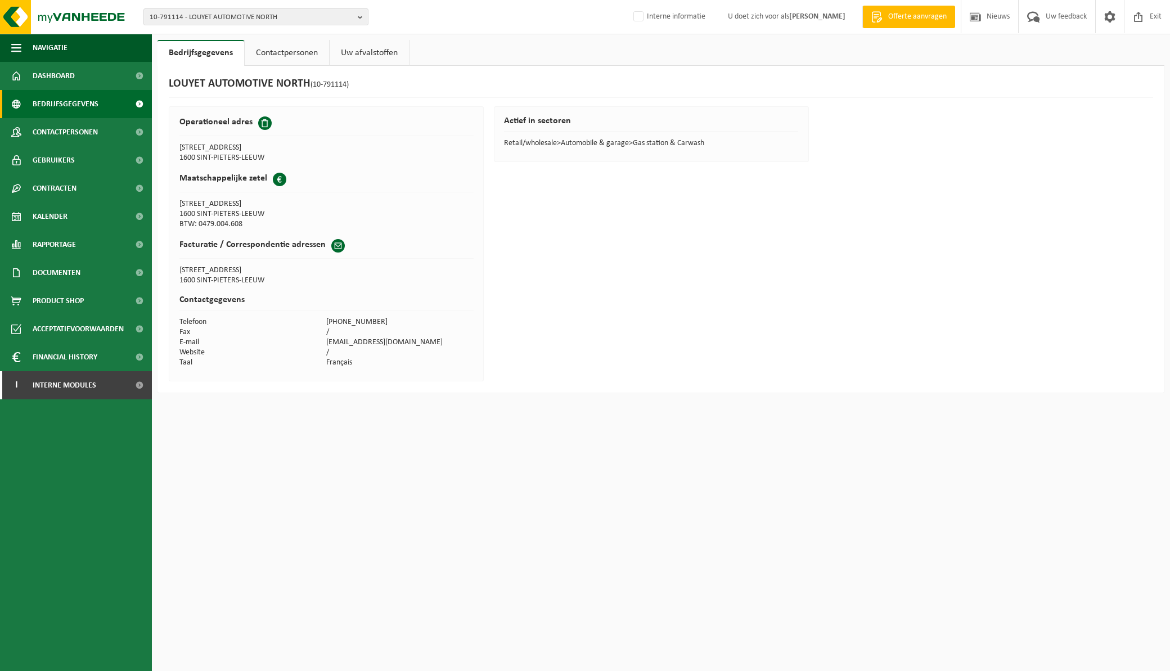
click at [63, 105] on span "Bedrijfsgegevens" at bounding box center [66, 104] width 66 height 28
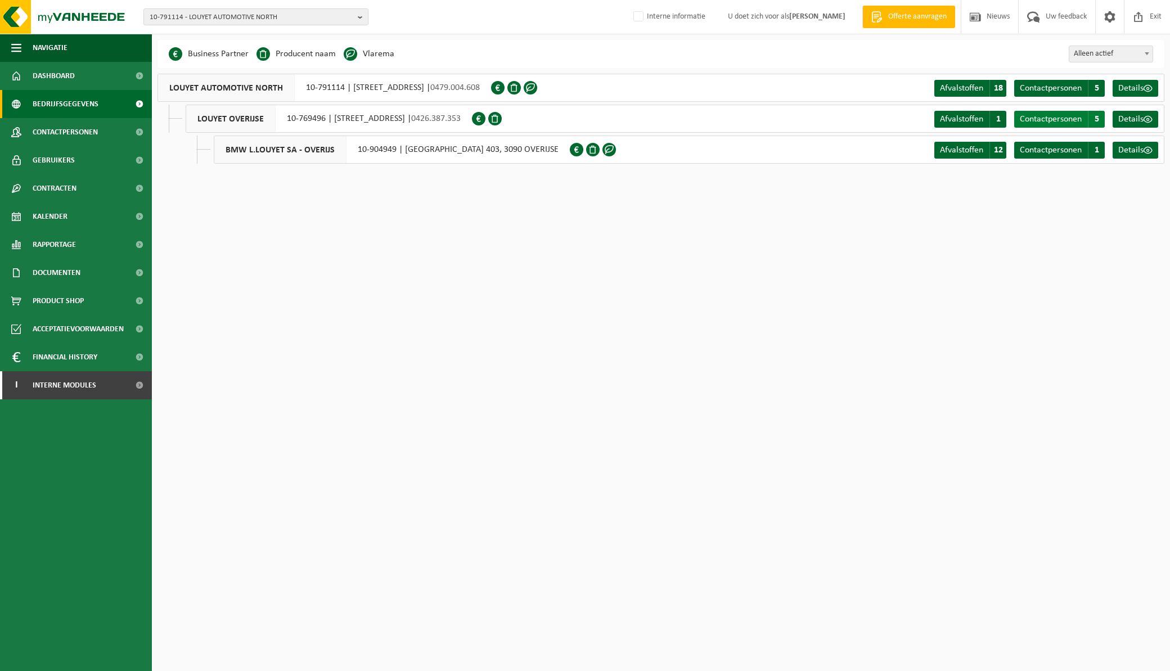
click at [1050, 118] on span "Contactpersonen" at bounding box center [1051, 119] width 62 height 9
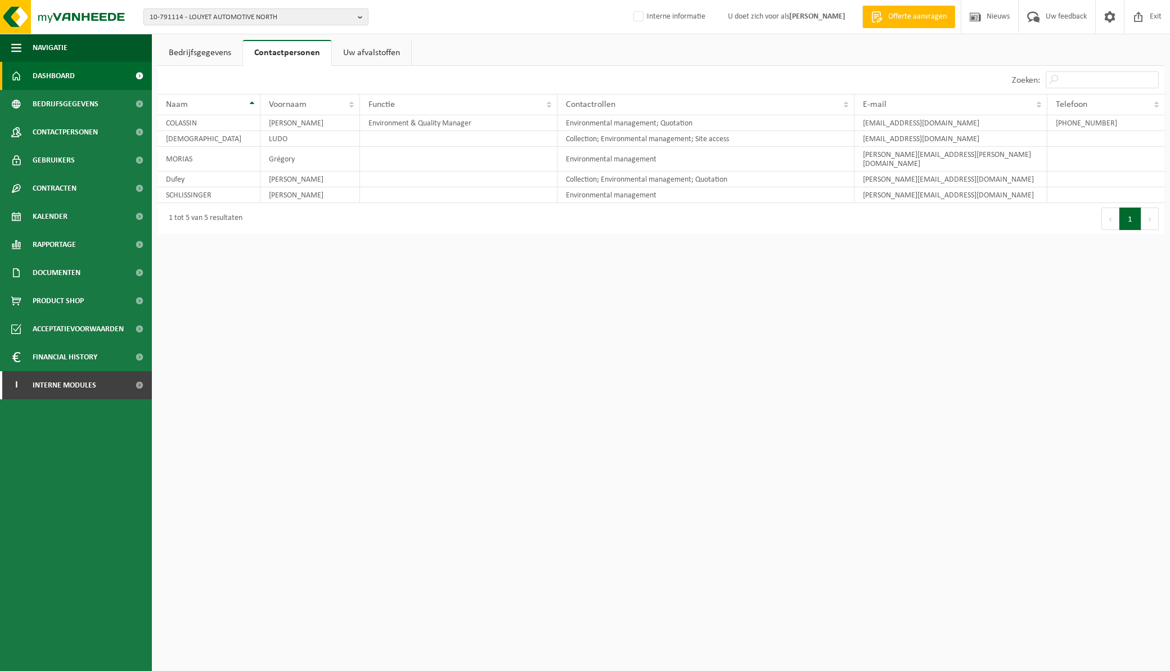
click at [102, 77] on link "Dashboard" at bounding box center [76, 76] width 152 height 28
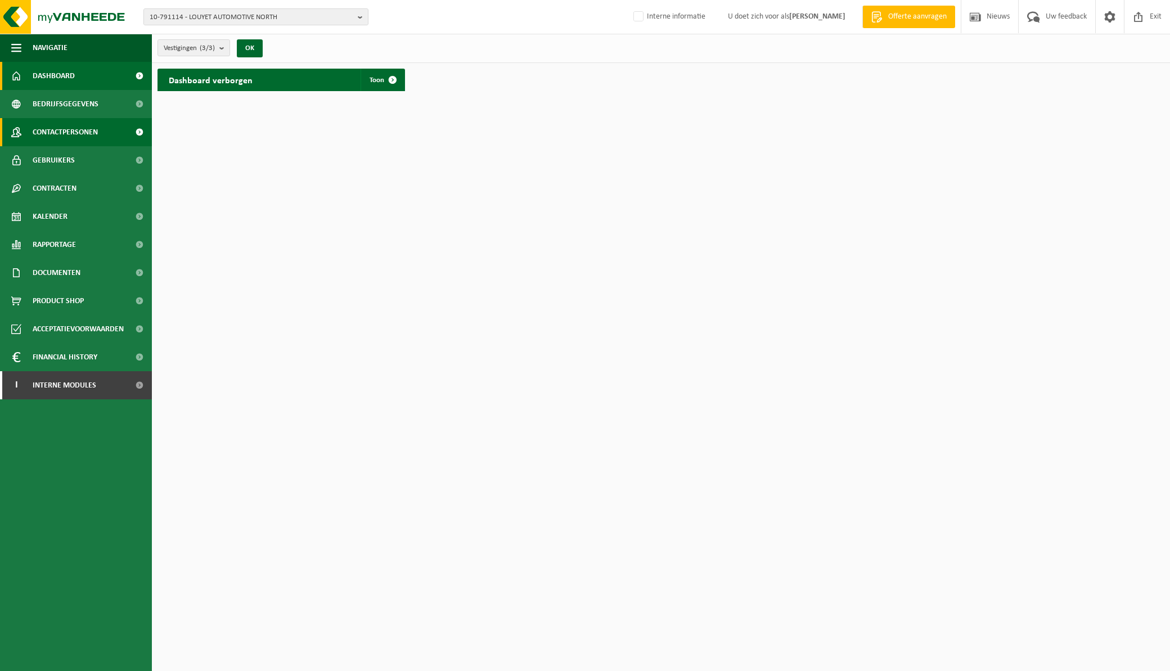
click at [70, 135] on span "Contactpersonen" at bounding box center [65, 132] width 65 height 28
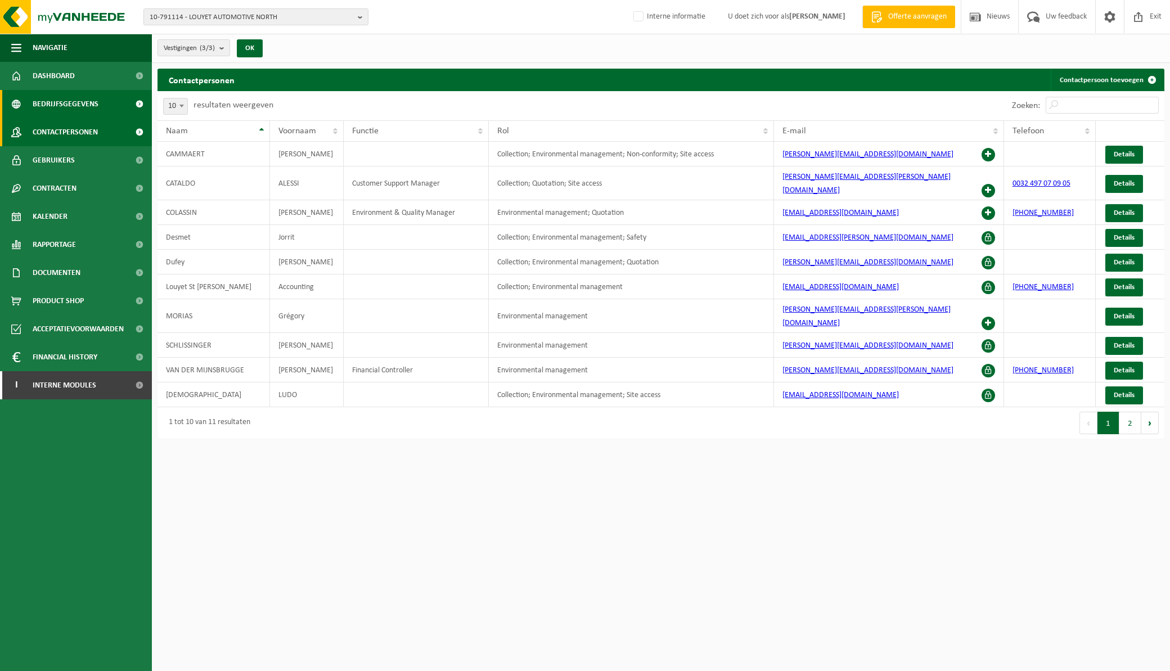
click at [94, 111] on span "Bedrijfsgegevens" at bounding box center [66, 104] width 66 height 28
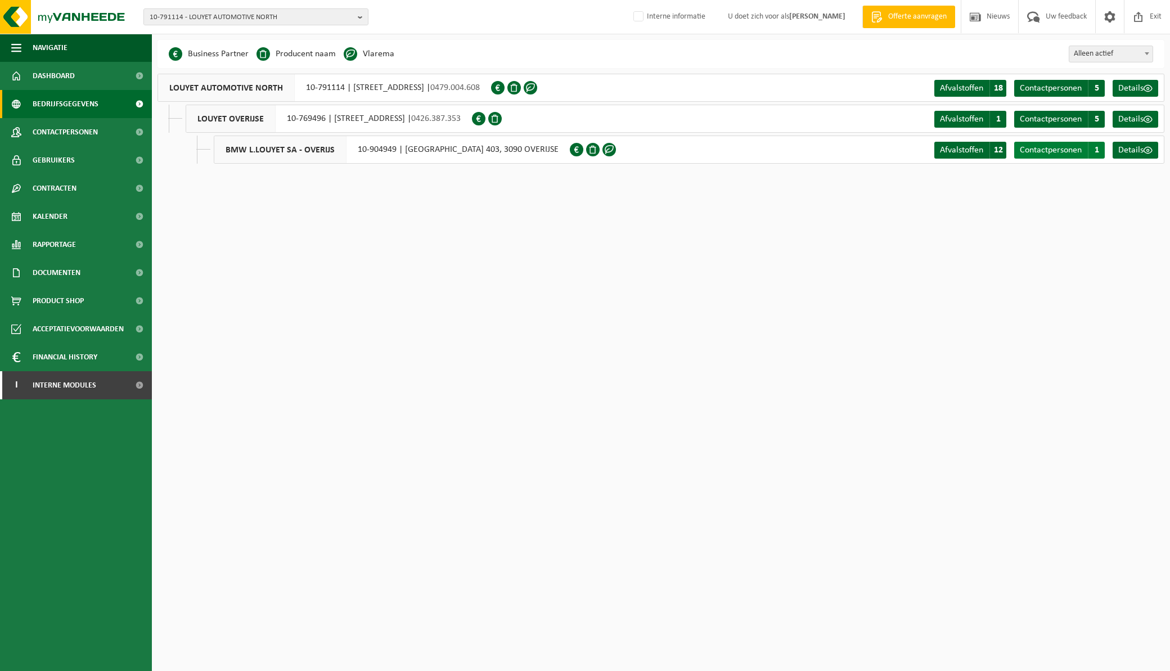
click at [1066, 150] on span "Contactpersonen" at bounding box center [1051, 150] width 62 height 9
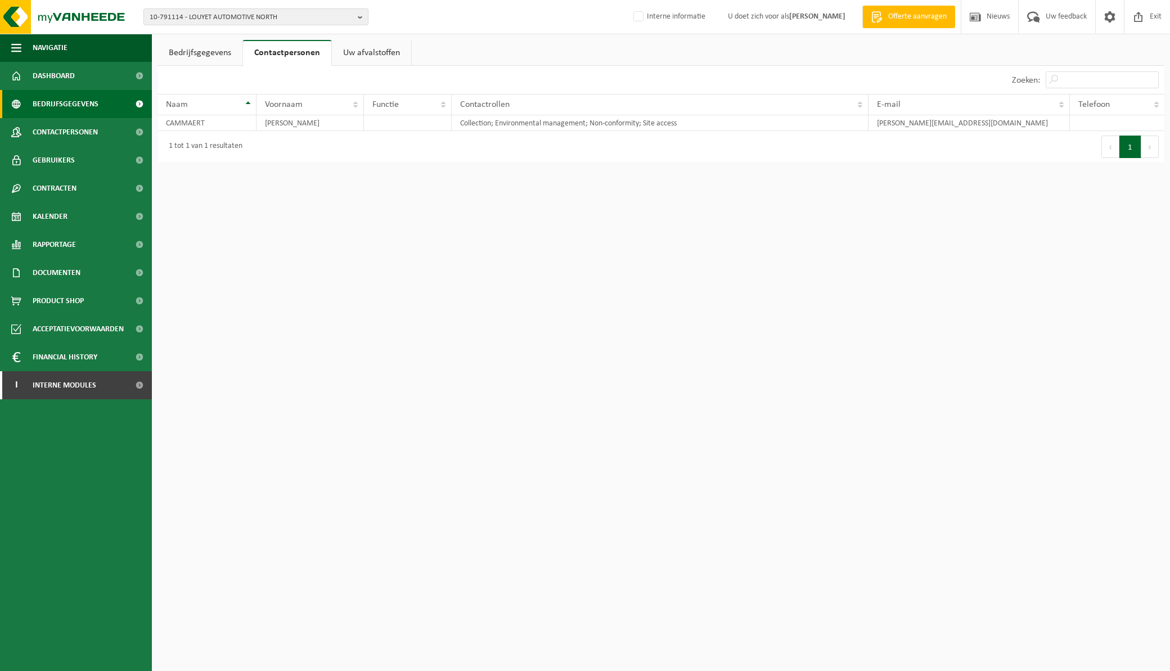
click at [65, 103] on span "Bedrijfsgegevens" at bounding box center [66, 104] width 66 height 28
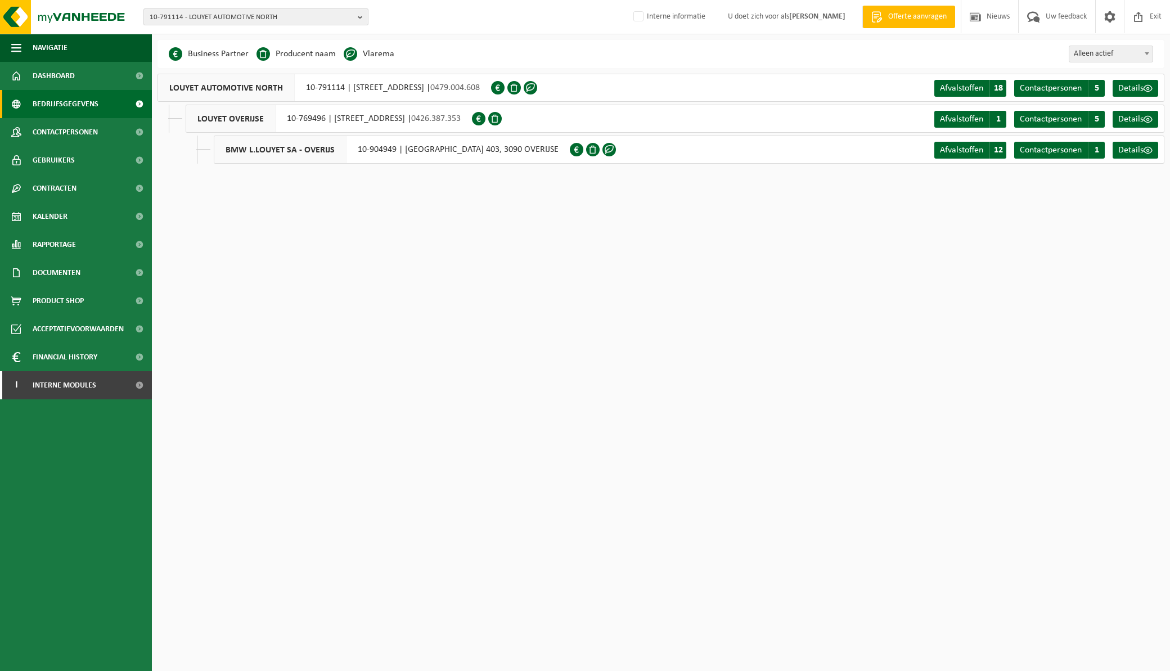
click at [179, 19] on span "10-791114 - LOUYET AUTOMOTIVE NORTH" at bounding box center [252, 17] width 204 height 17
